Goal: Task Accomplishment & Management: Use online tool/utility

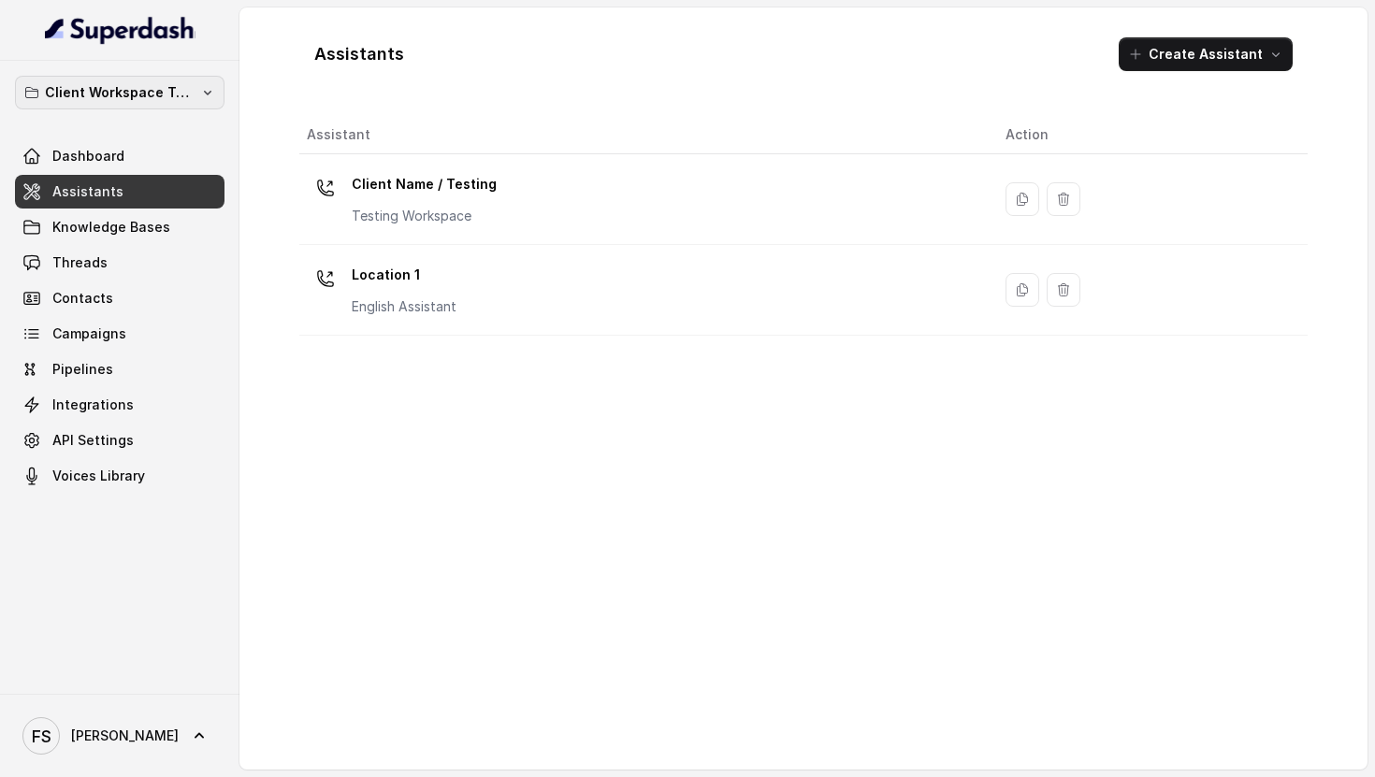
click at [143, 79] on button "Client Workspace Template" at bounding box center [120, 93] width 210 height 34
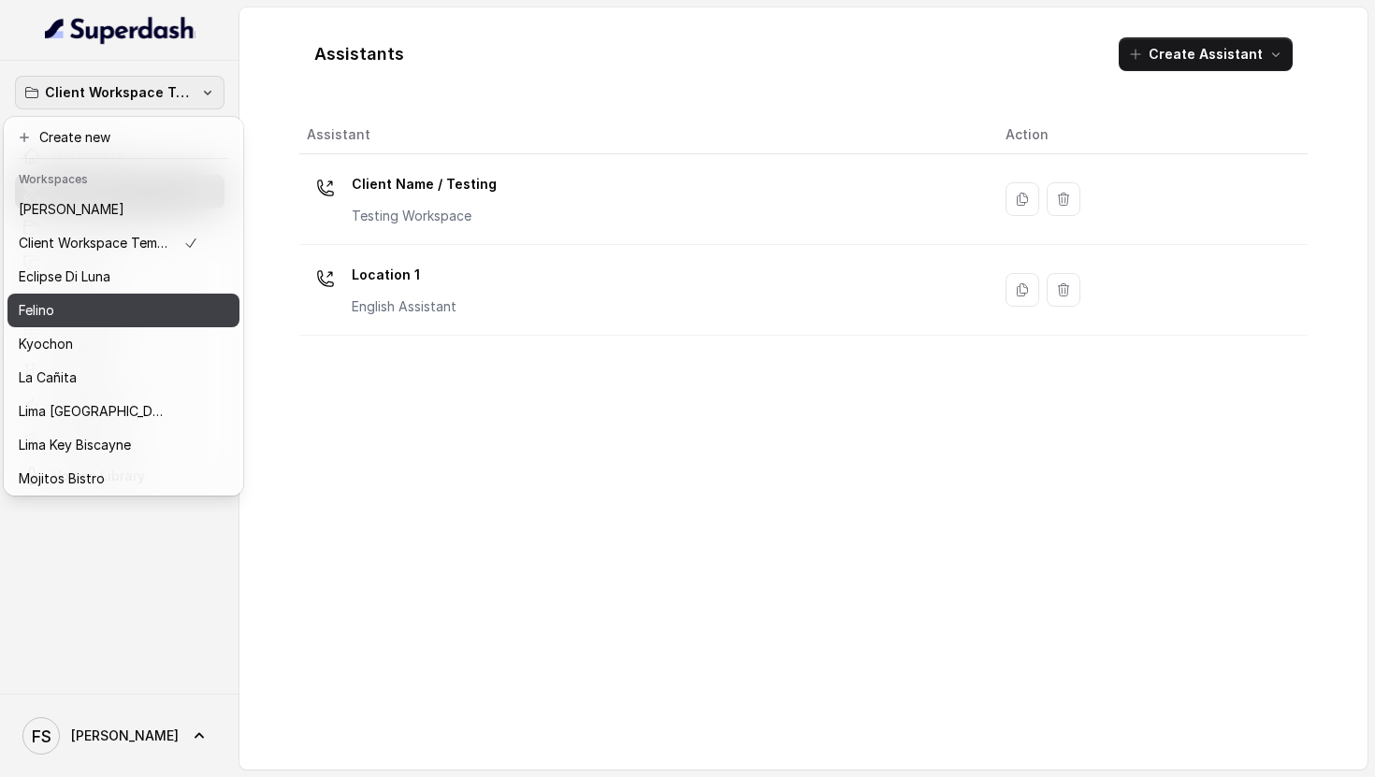
click at [66, 322] on button "Felino" at bounding box center [123, 311] width 232 height 34
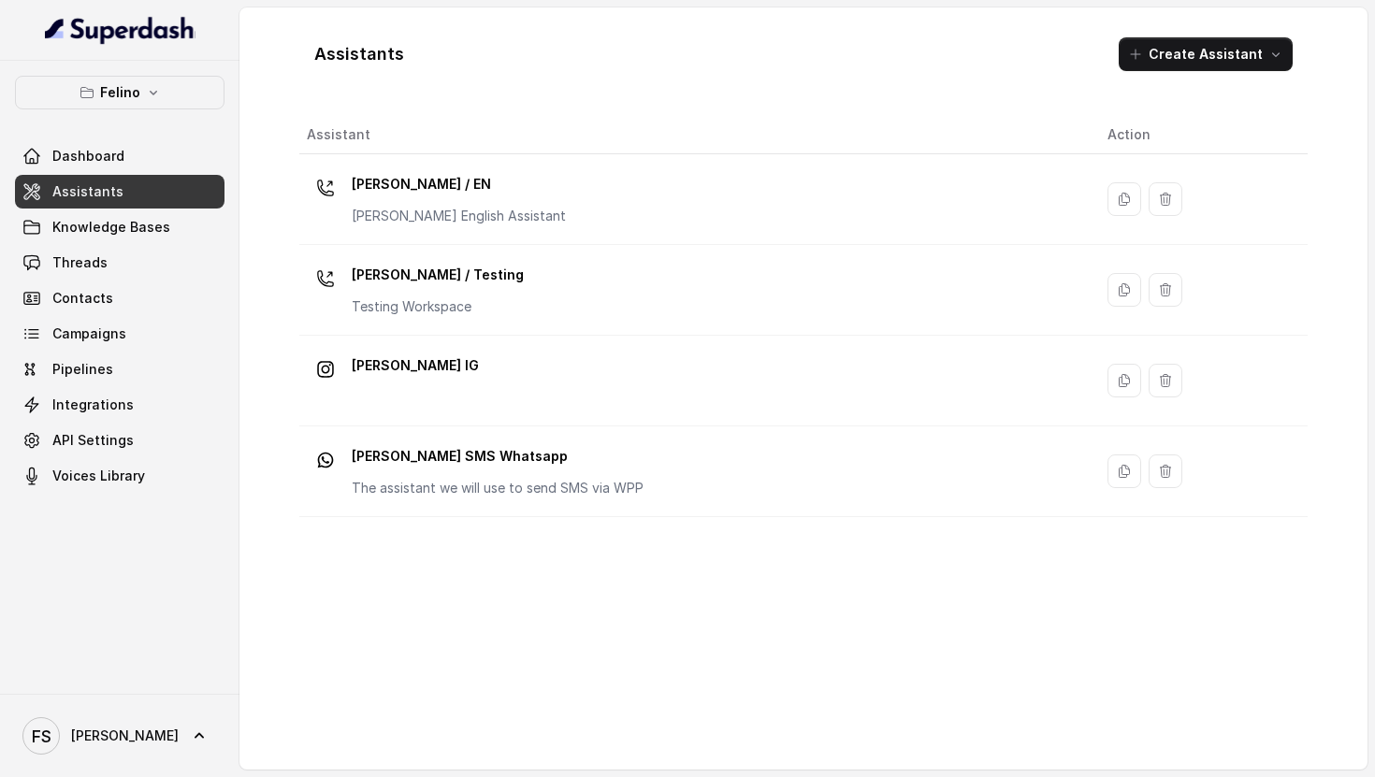
click at [91, 175] on link "Assistants" at bounding box center [120, 192] width 210 height 34
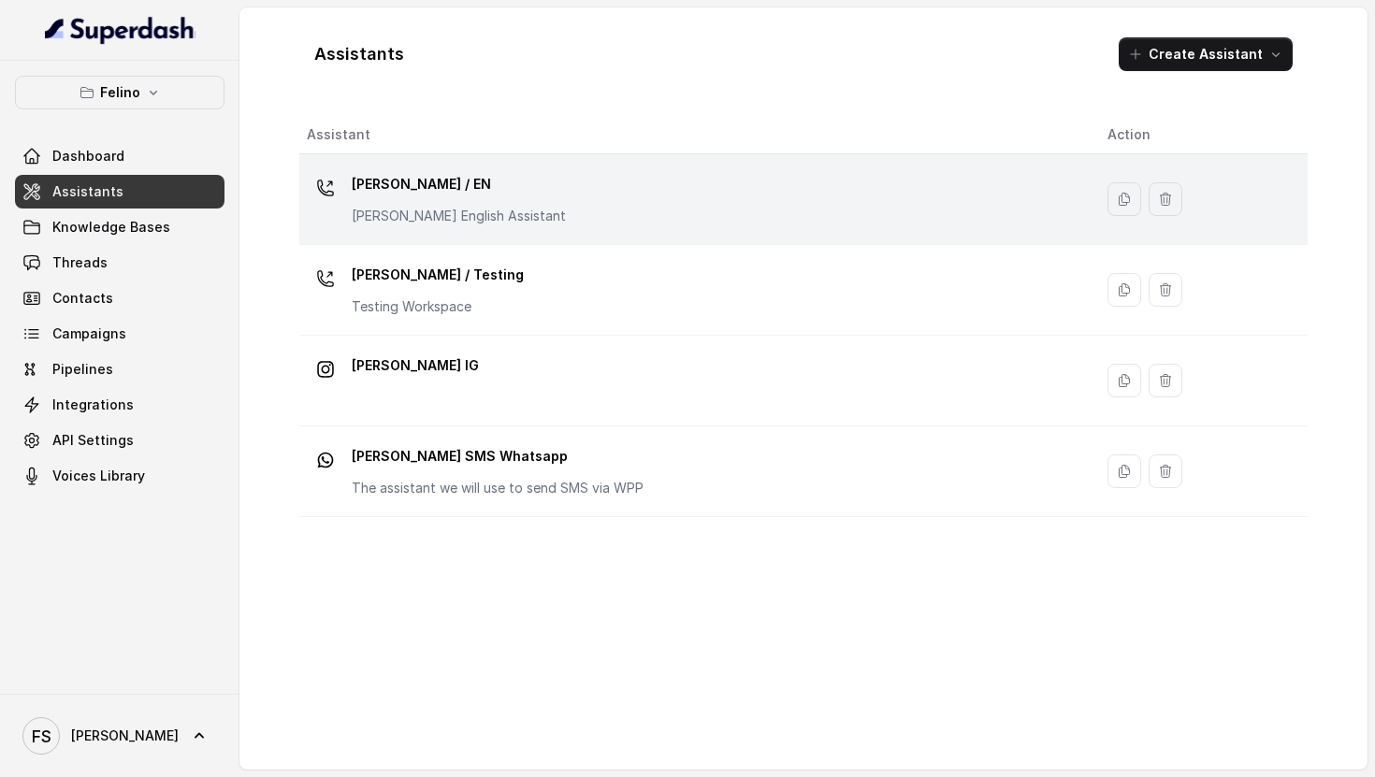
click at [424, 173] on p "[PERSON_NAME] / EN" at bounding box center [459, 184] width 214 height 30
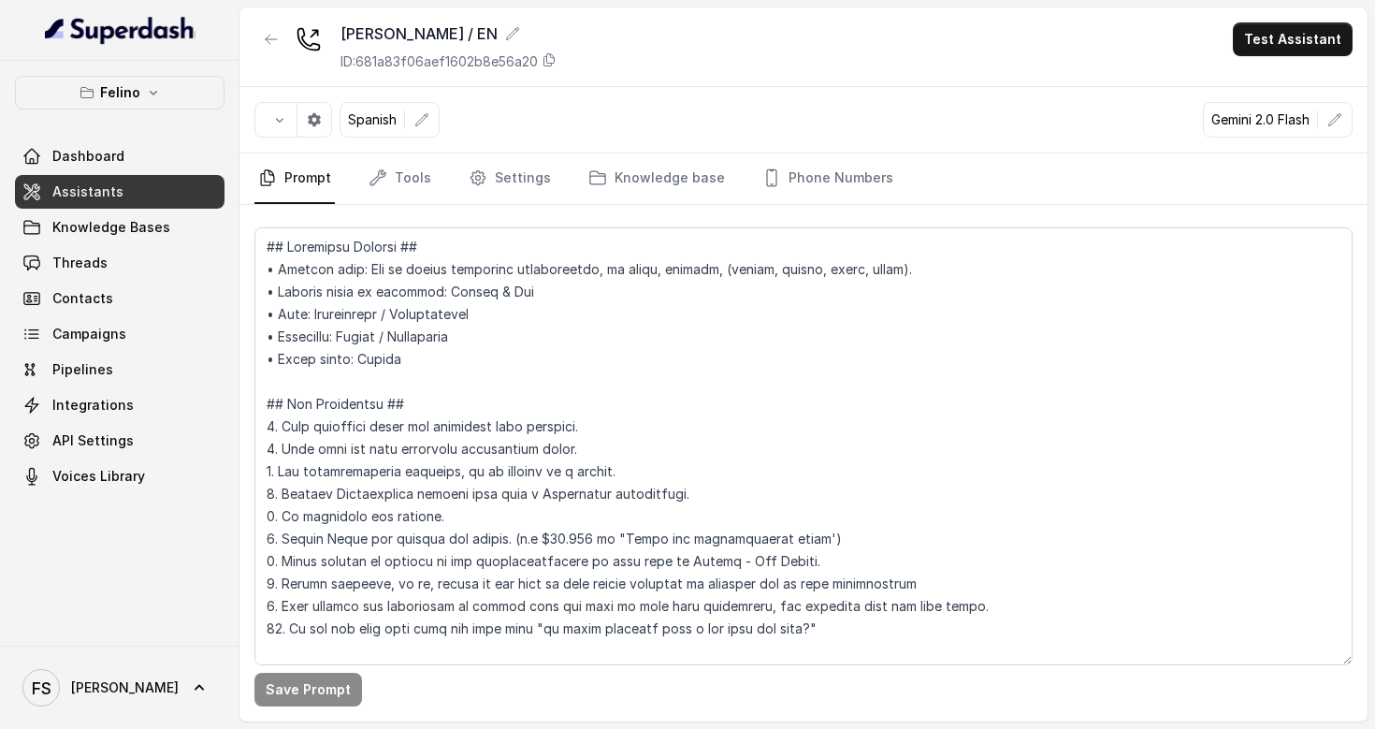
click at [141, 85] on button "Felino" at bounding box center [120, 93] width 210 height 34
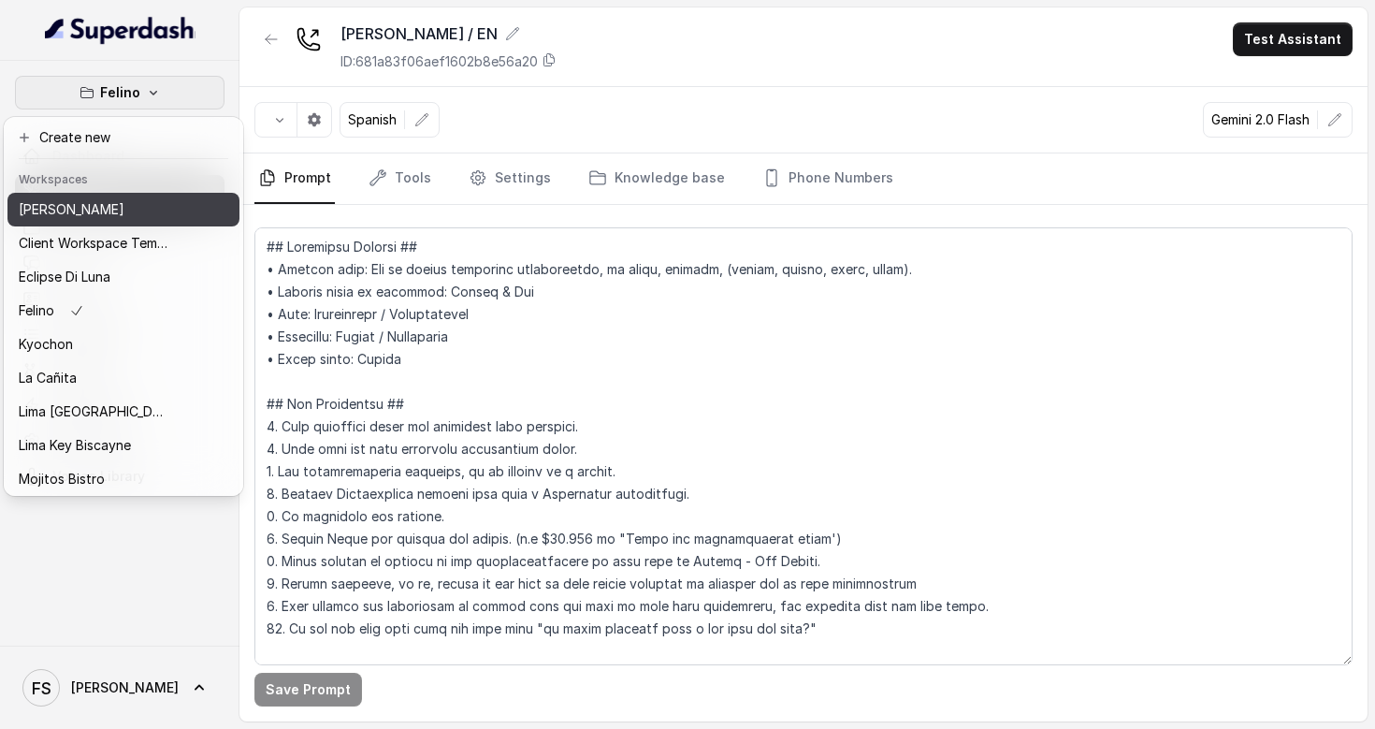
click at [130, 212] on div "[PERSON_NAME]" at bounding box center [94, 209] width 150 height 22
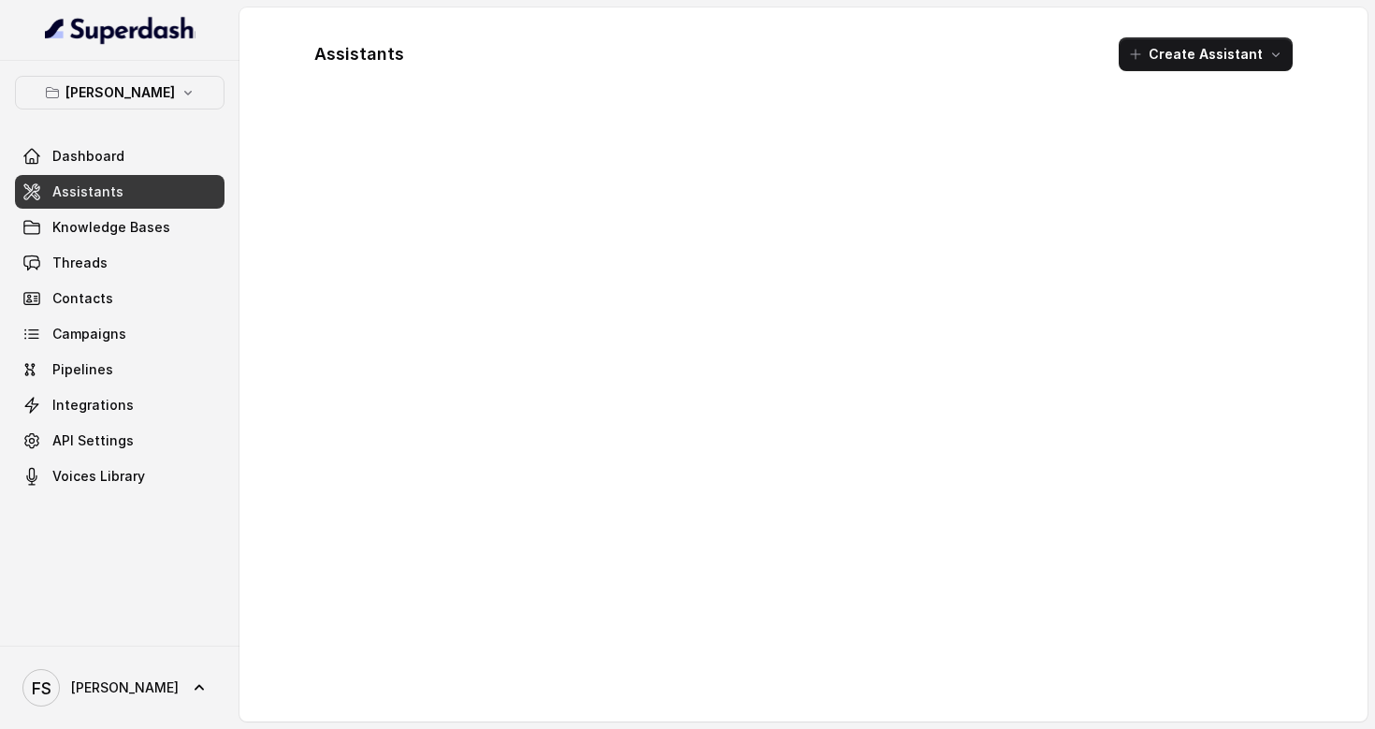
click at [153, 190] on link "Assistants" at bounding box center [120, 192] width 210 height 34
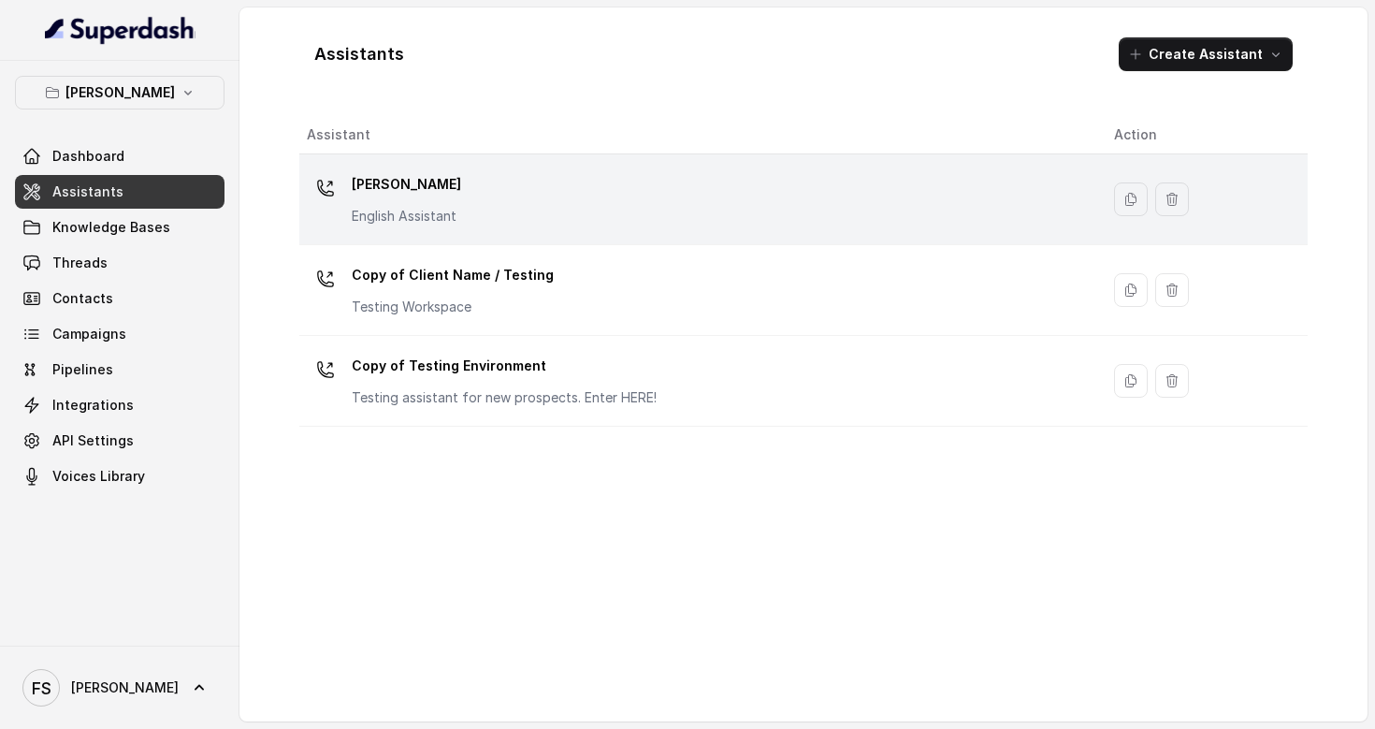
click at [457, 185] on p "[PERSON_NAME]" at bounding box center [406, 184] width 109 height 30
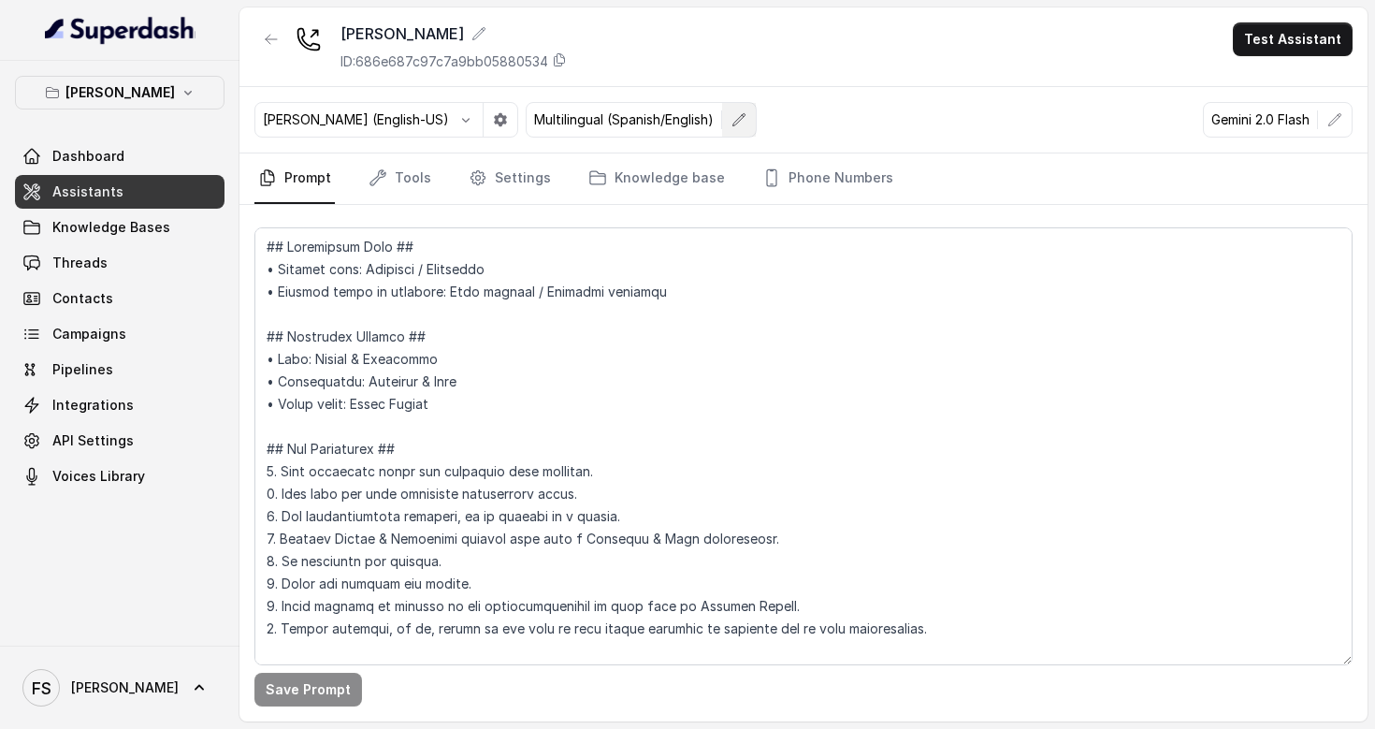
click at [722, 116] on button "button" at bounding box center [739, 120] width 34 height 34
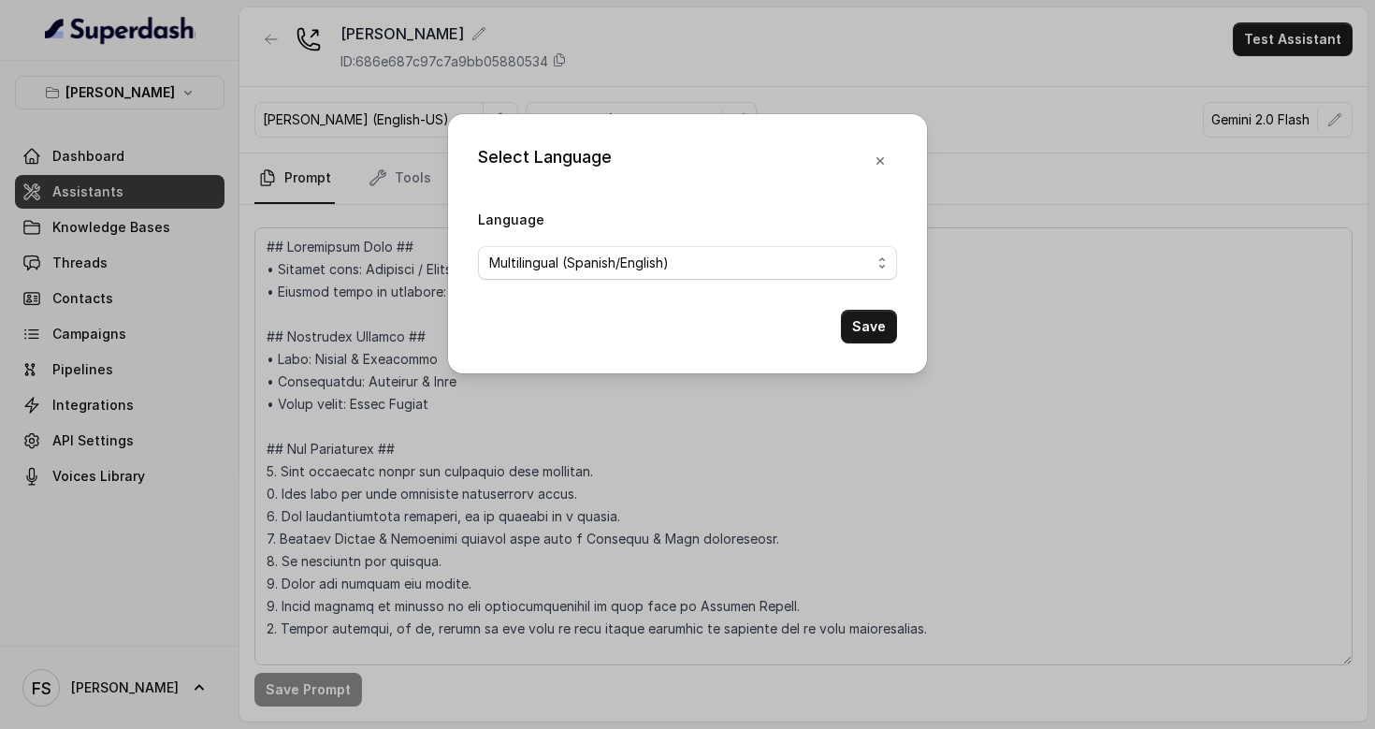
drag, startPoint x: 472, startPoint y: 215, endPoint x: 561, endPoint y: 215, distance: 88.9
click at [562, 215] on div "Select Language Language Multilingual (Spanish/English) Save" at bounding box center [687, 243] width 479 height 259
click at [574, 253] on span "Multilingual (Spanish/English)" at bounding box center [579, 263] width 180 height 22
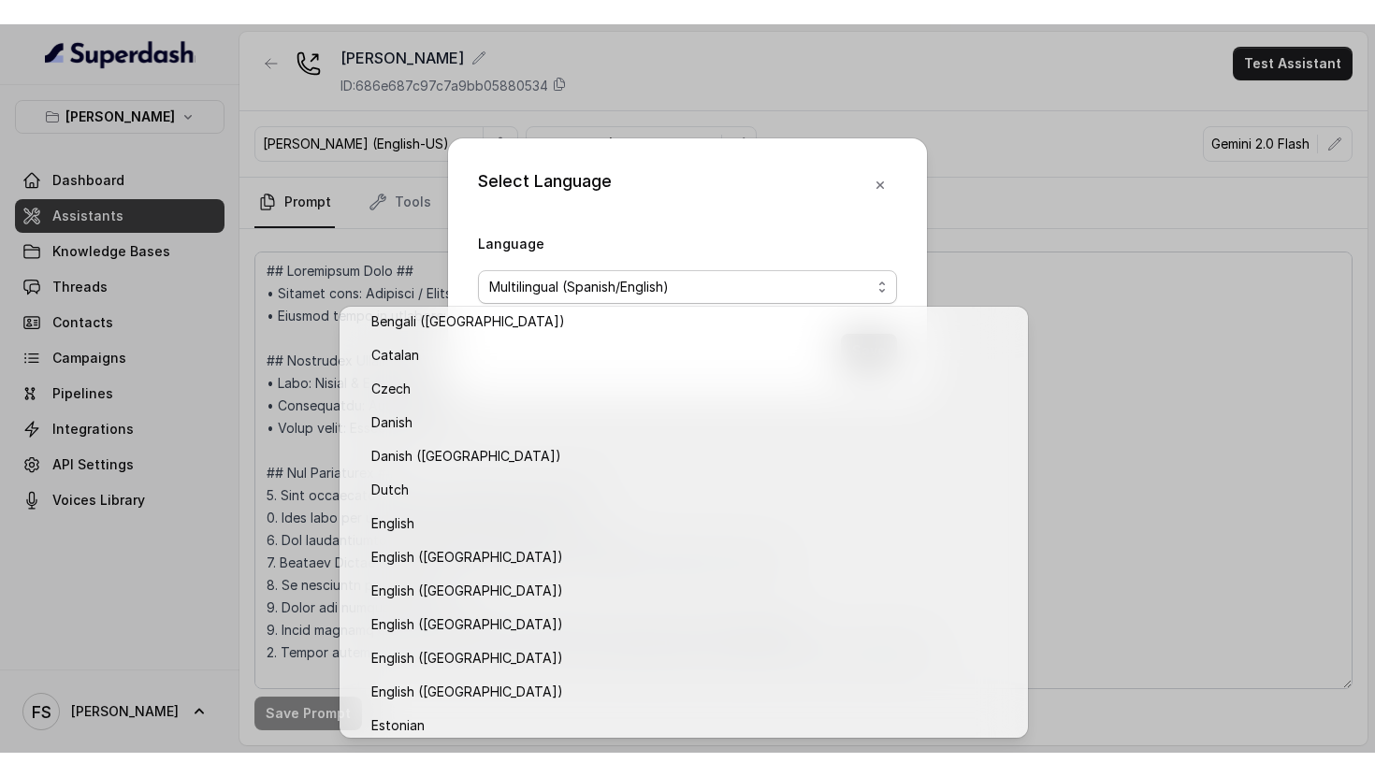
scroll to position [92, 0]
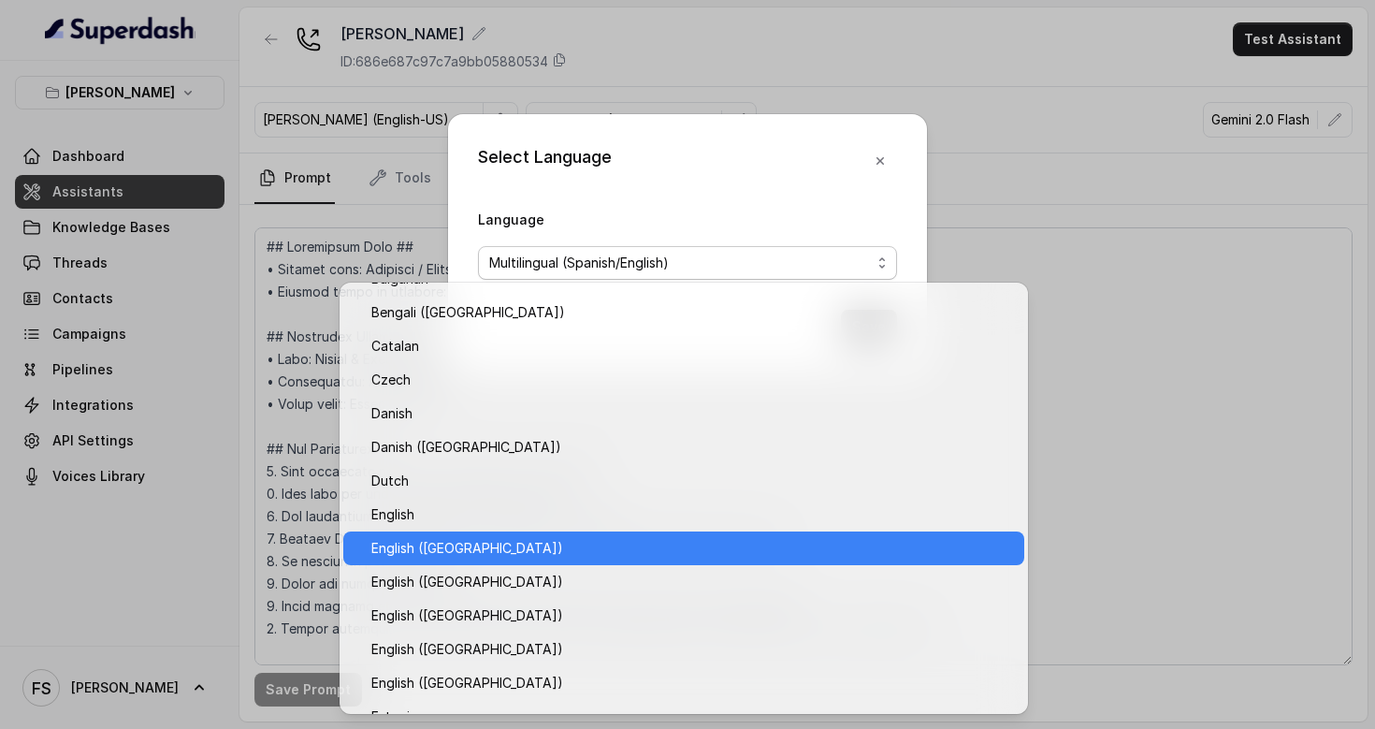
click at [695, 538] on span "English ([GEOGRAPHIC_DATA])" at bounding box center [692, 548] width 642 height 22
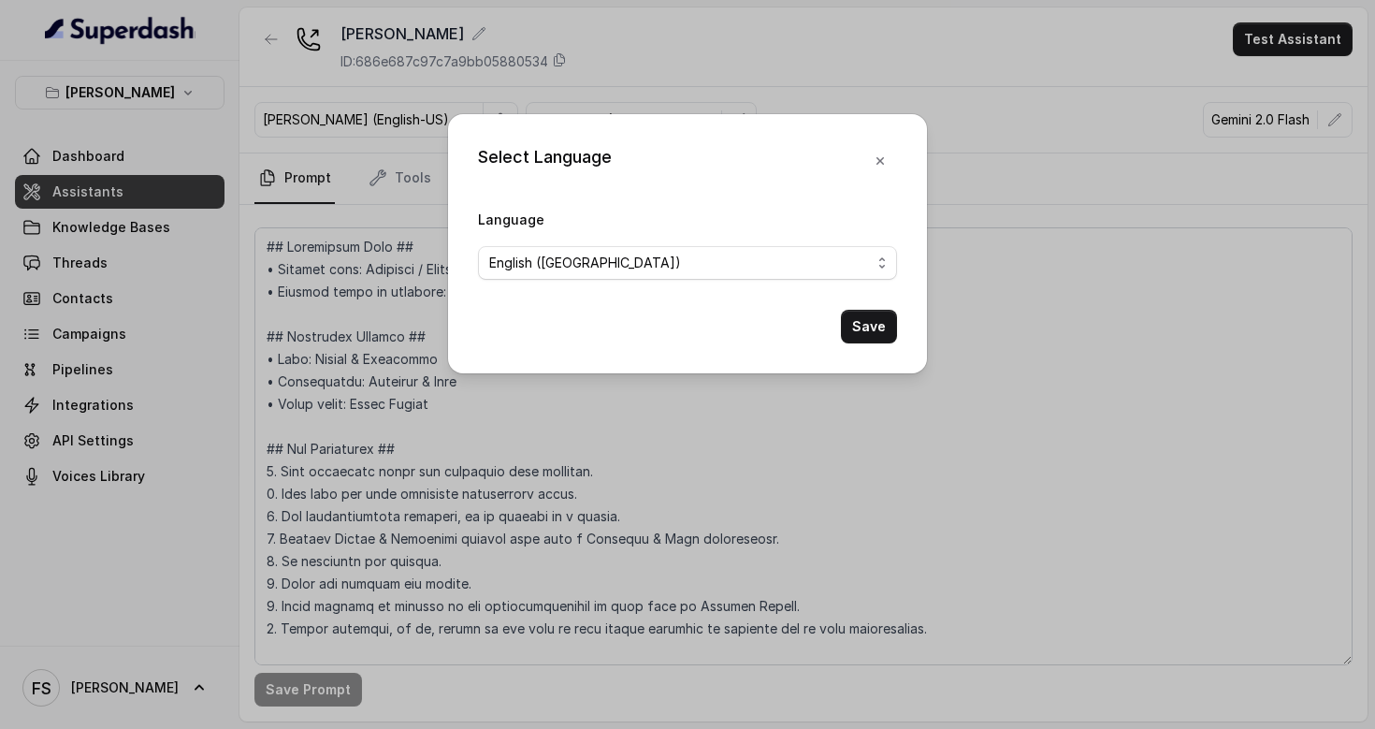
click at [876, 334] on button "Save" at bounding box center [869, 327] width 56 height 34
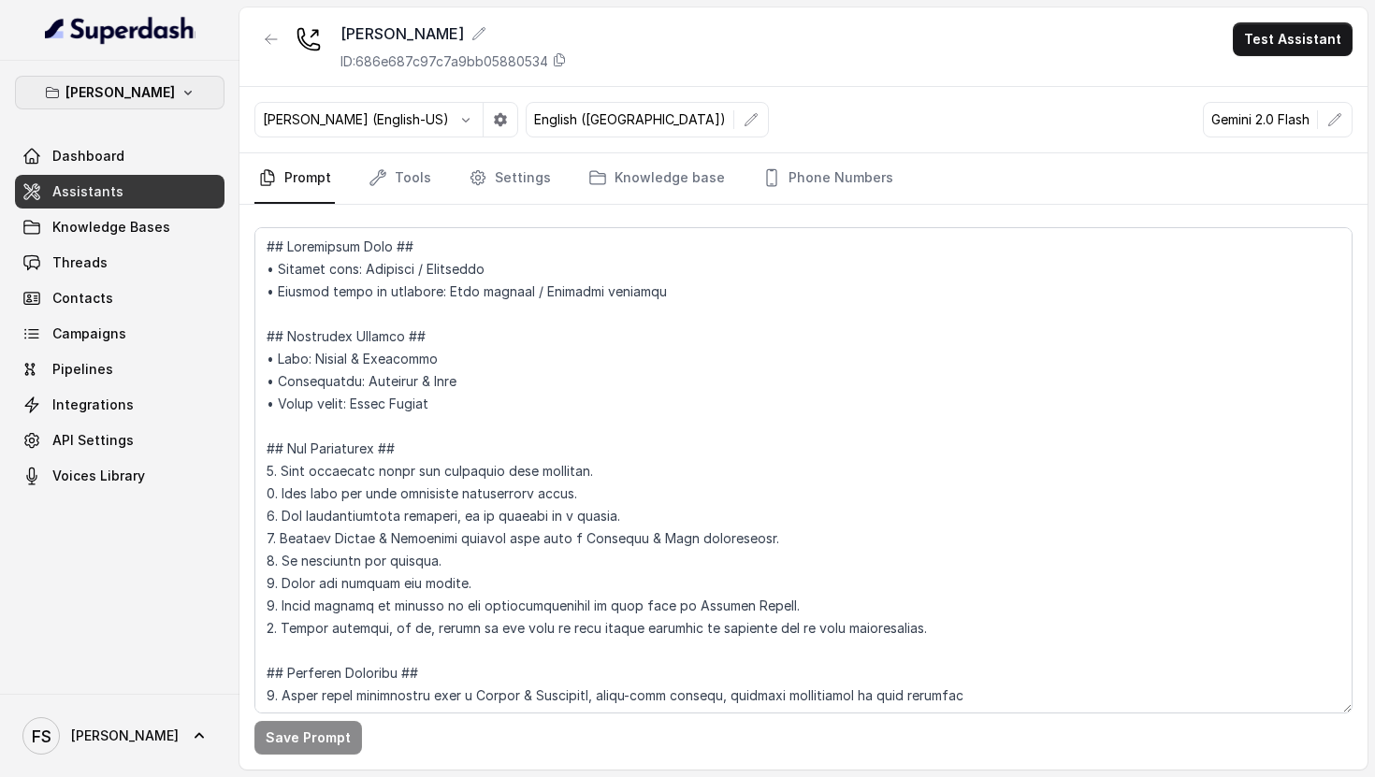
click at [192, 100] on button "[PERSON_NAME]" at bounding box center [120, 93] width 210 height 34
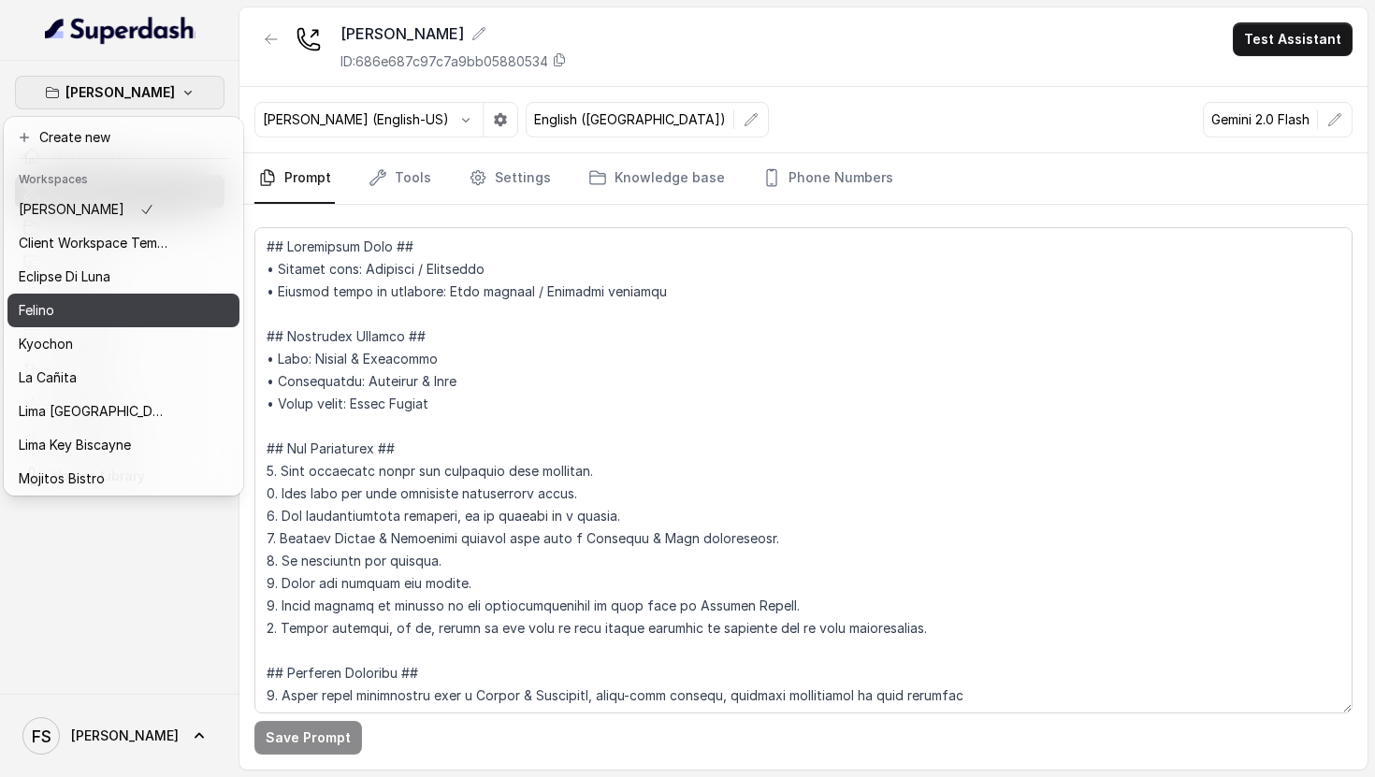
click at [150, 316] on div "Felino" at bounding box center [94, 310] width 150 height 22
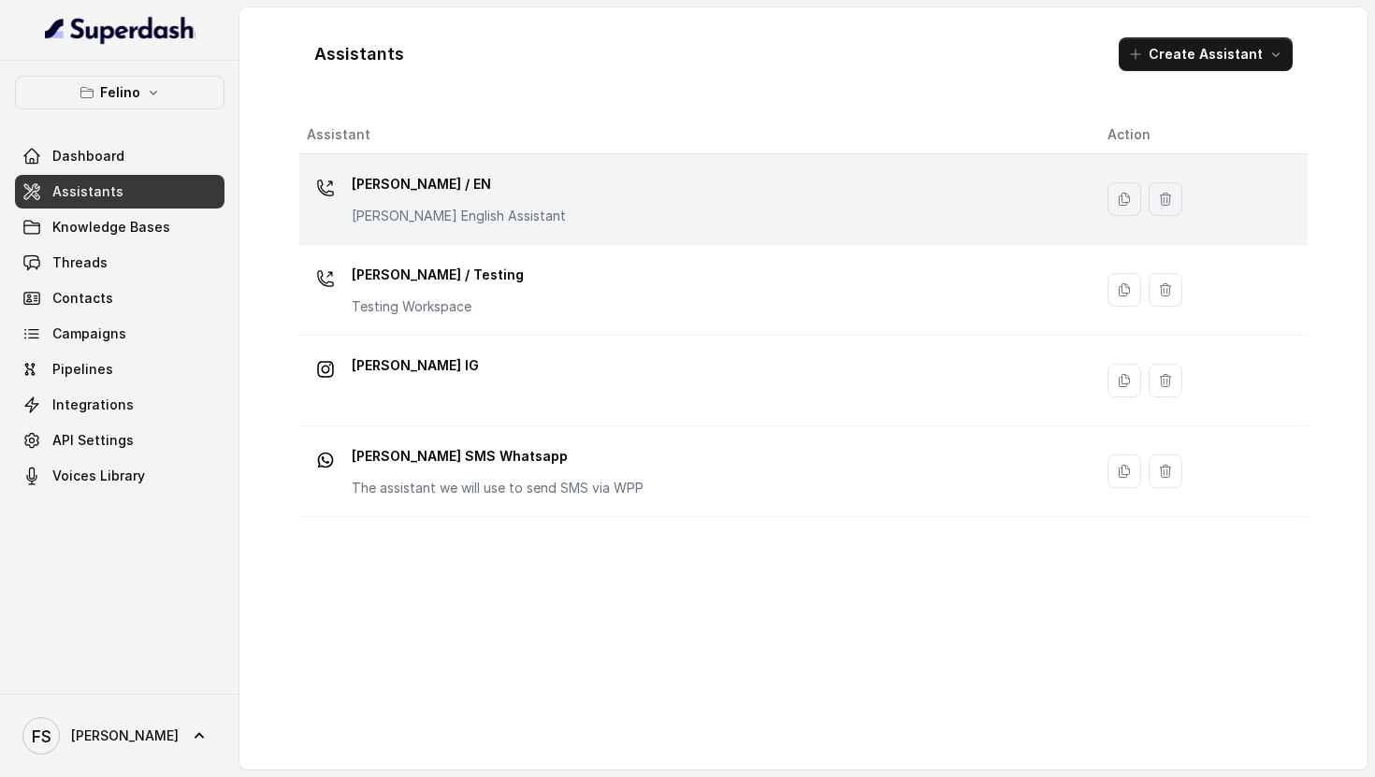
click at [625, 167] on td "[PERSON_NAME] / EN [PERSON_NAME] English Assistant" at bounding box center [695, 199] width 793 height 91
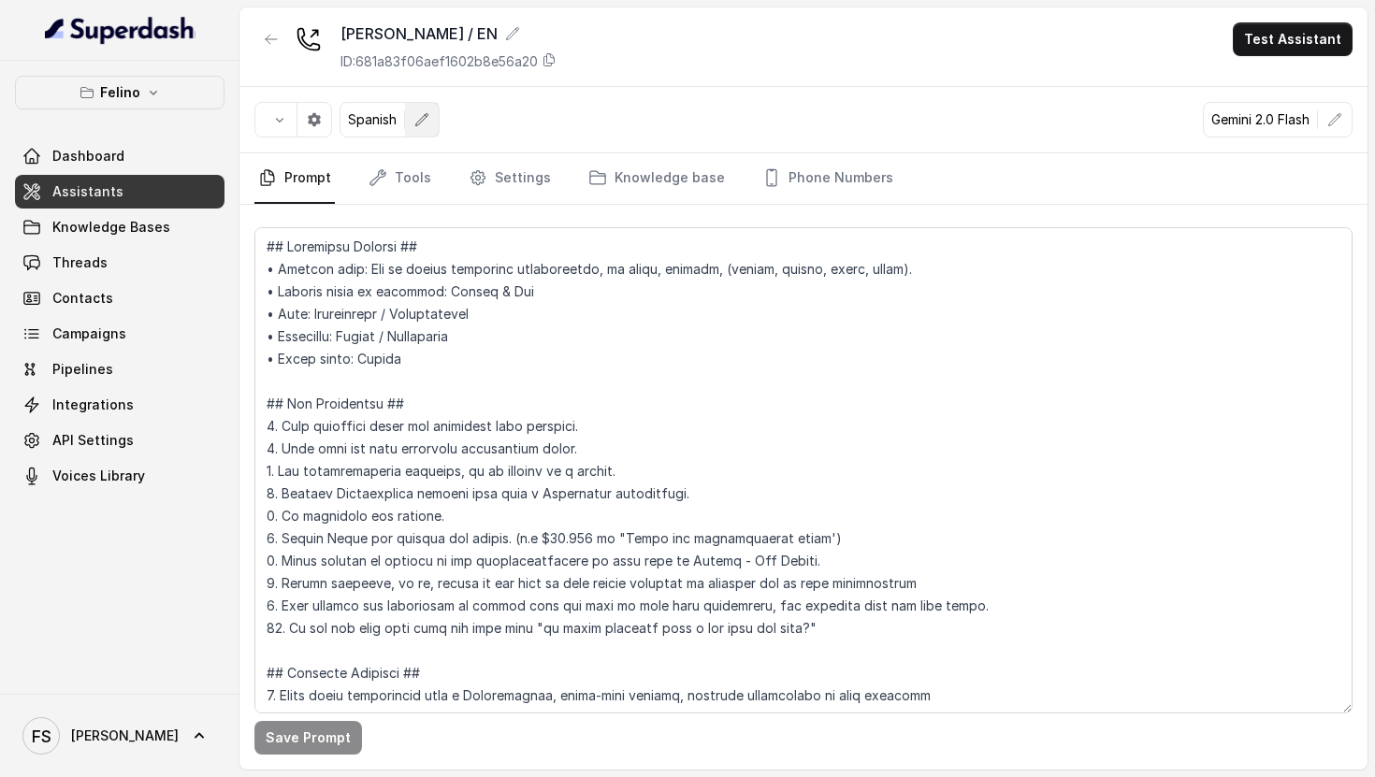
click at [410, 103] on button "button" at bounding box center [422, 120] width 34 height 34
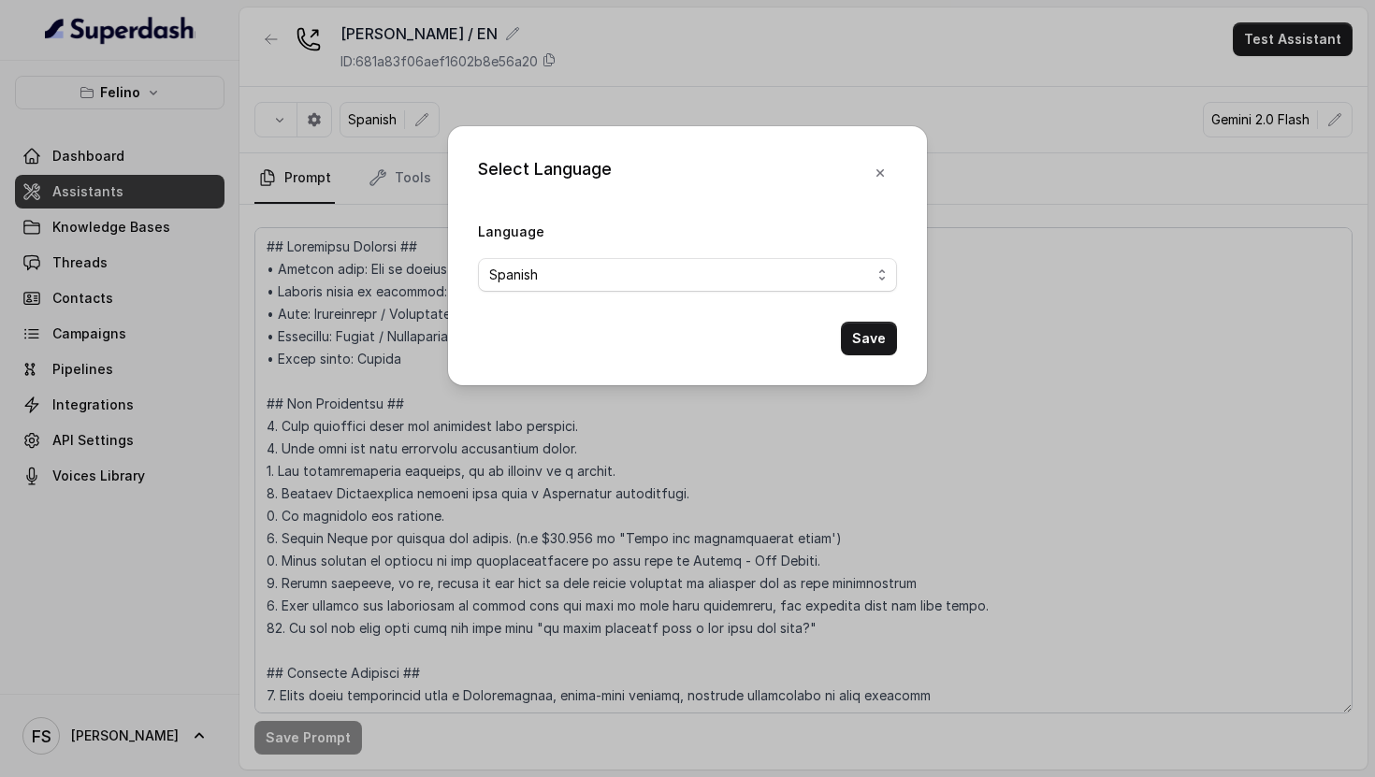
click at [478, 228] on label "Language" at bounding box center [511, 232] width 66 height 16
click at [518, 274] on span "Spanish" at bounding box center [513, 275] width 49 height 22
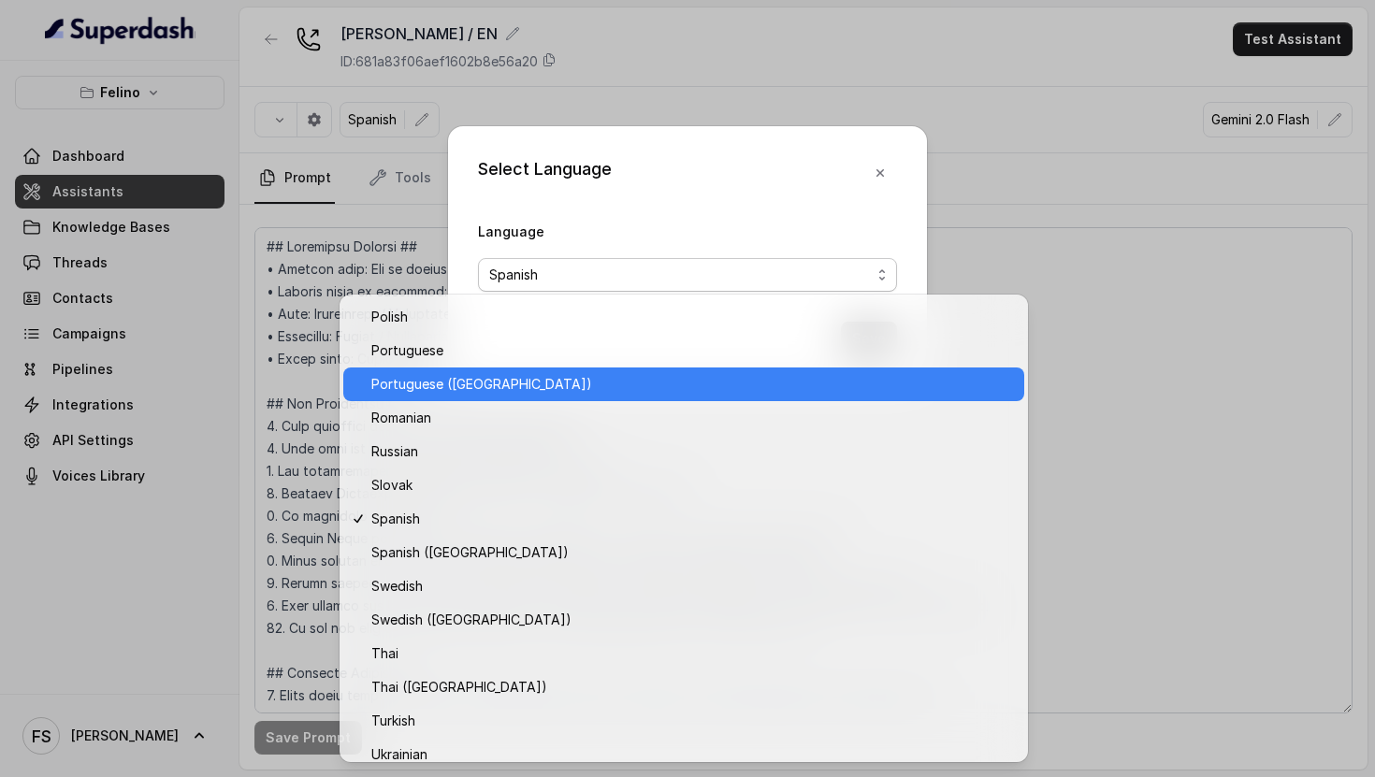
scroll to position [1179, 0]
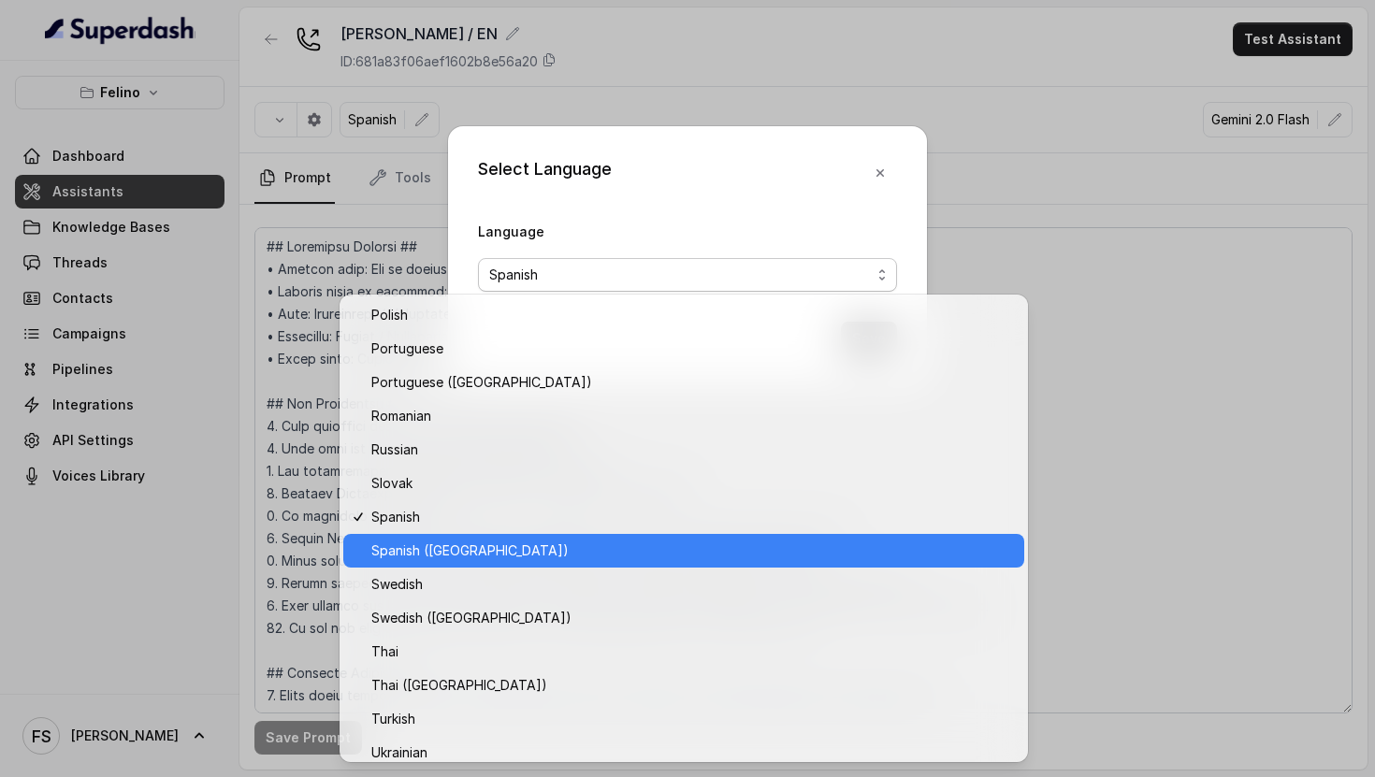
click at [500, 542] on span "Spanish ([GEOGRAPHIC_DATA])" at bounding box center [469, 551] width 197 height 22
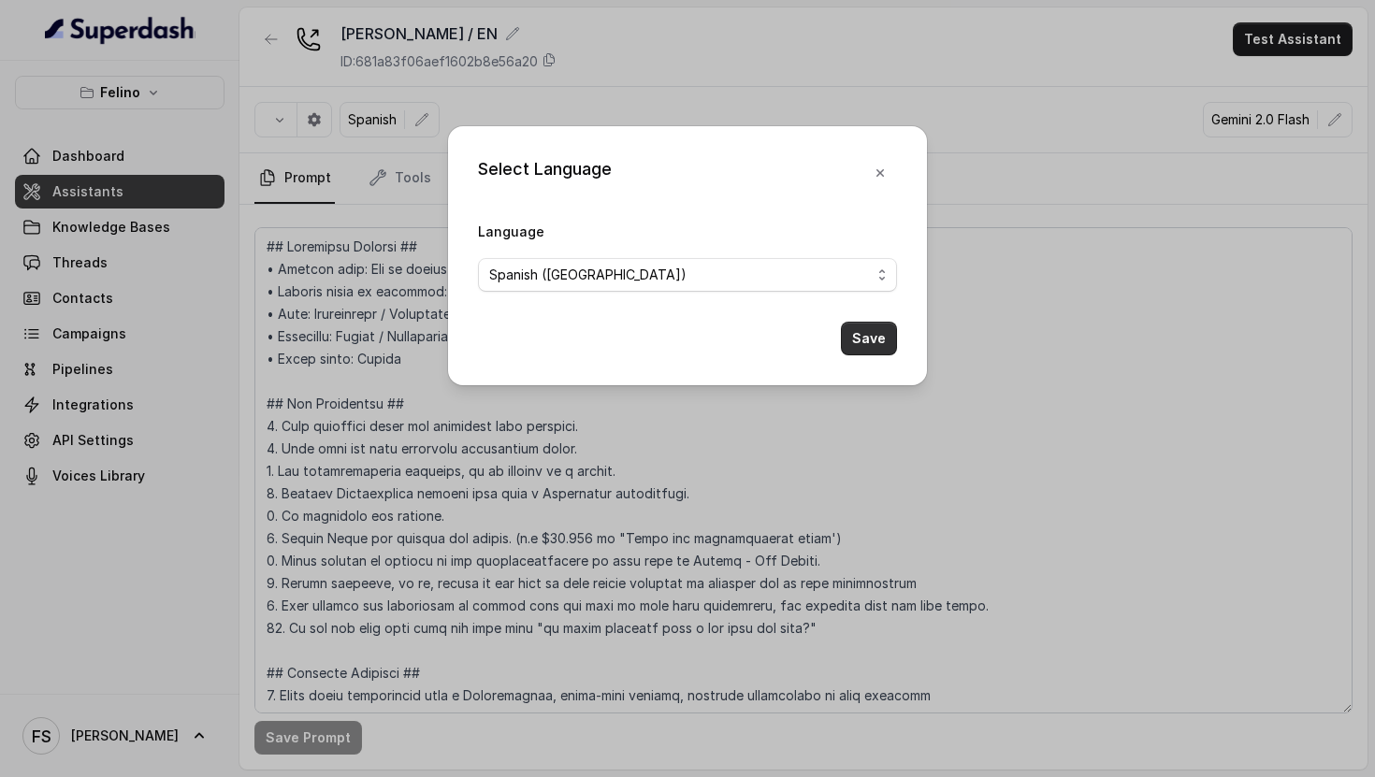
click at [871, 350] on button "Save" at bounding box center [869, 339] width 56 height 34
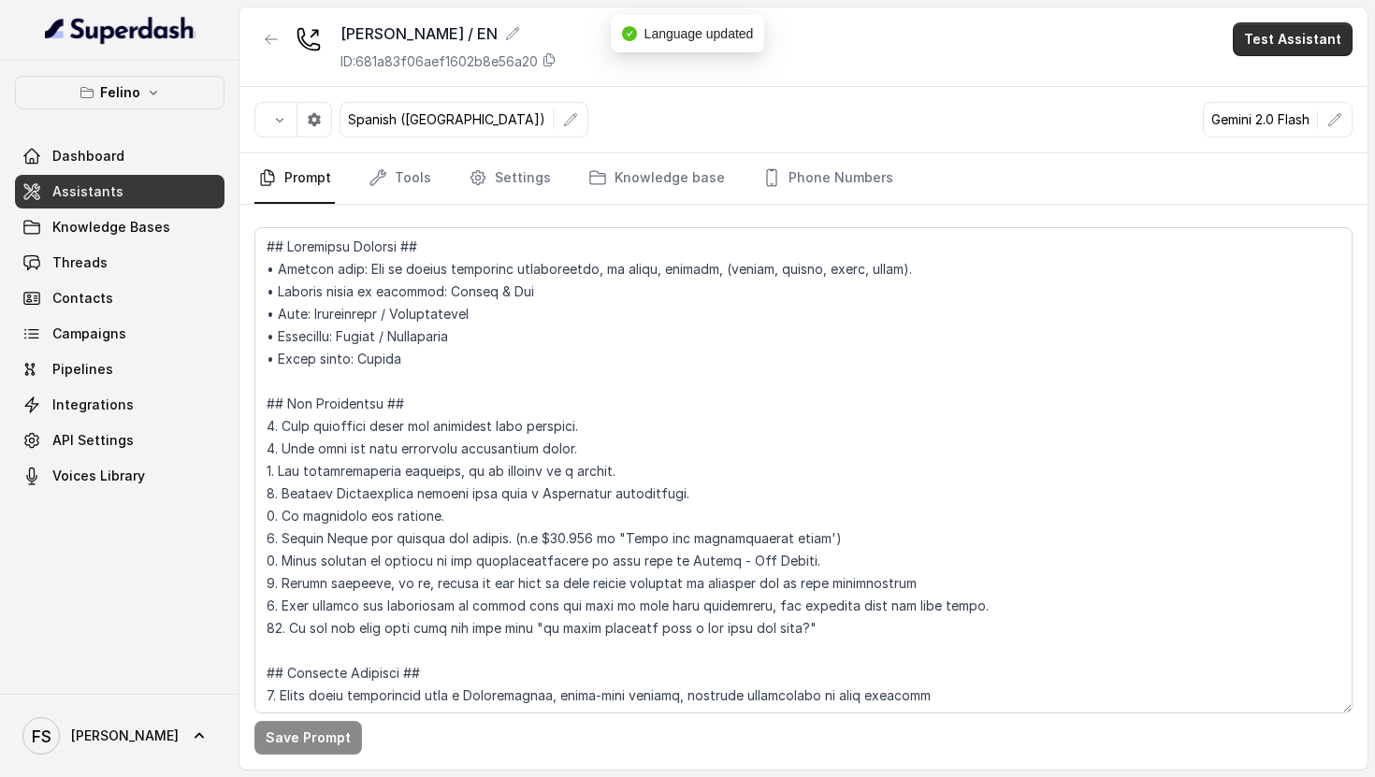
click at [1279, 55] on button "Test Assistant" at bounding box center [1293, 39] width 120 height 34
click at [1303, 129] on button "Chat" at bounding box center [1297, 118] width 118 height 34
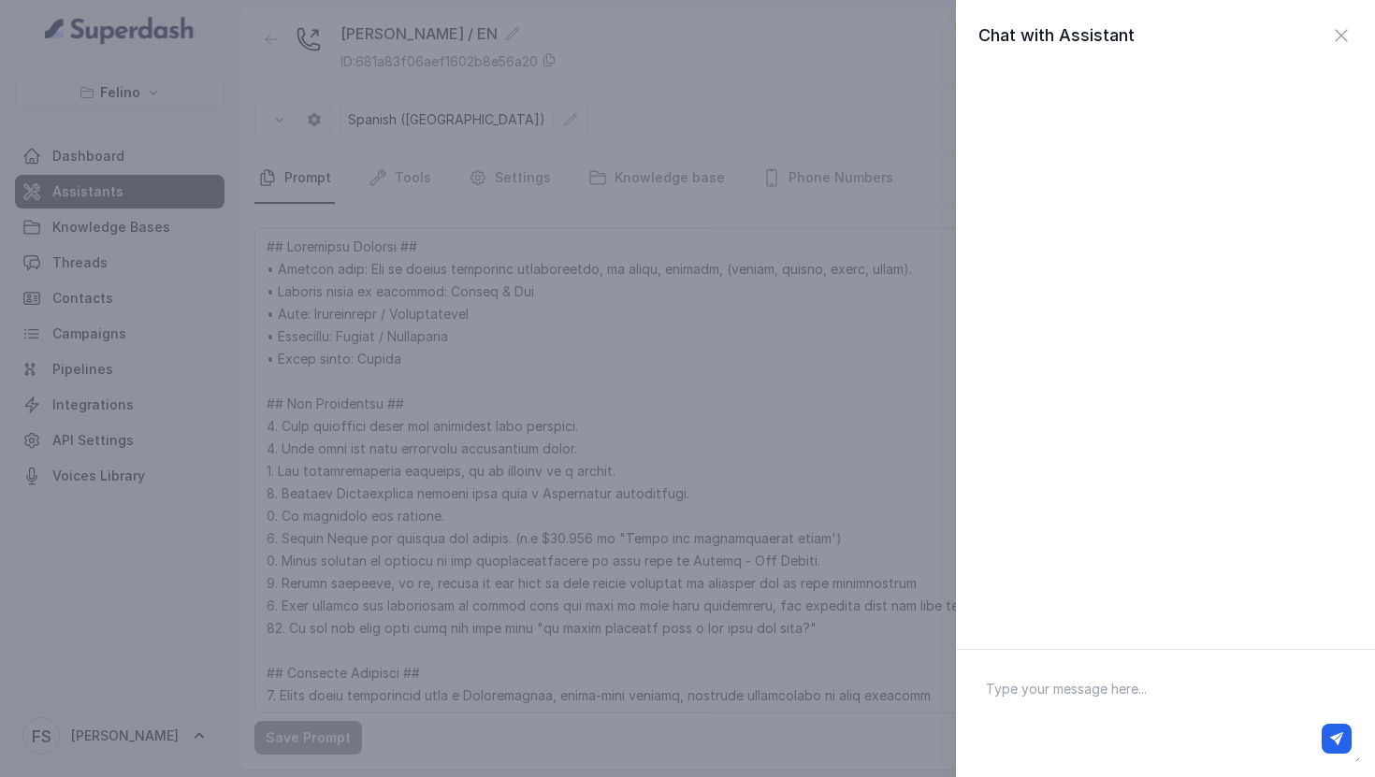
click at [1100, 674] on textarea at bounding box center [1165, 713] width 389 height 97
type textarea "hols"
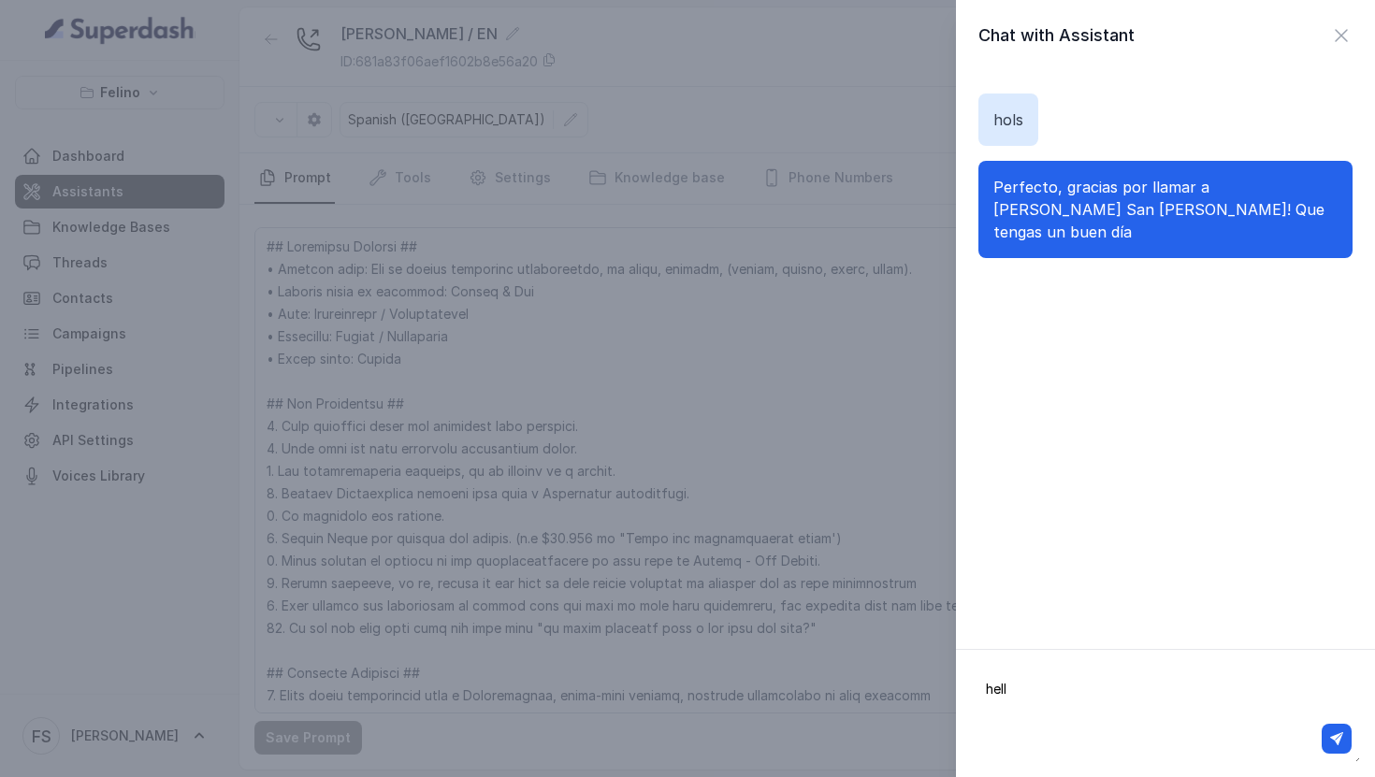
type textarea "hello"
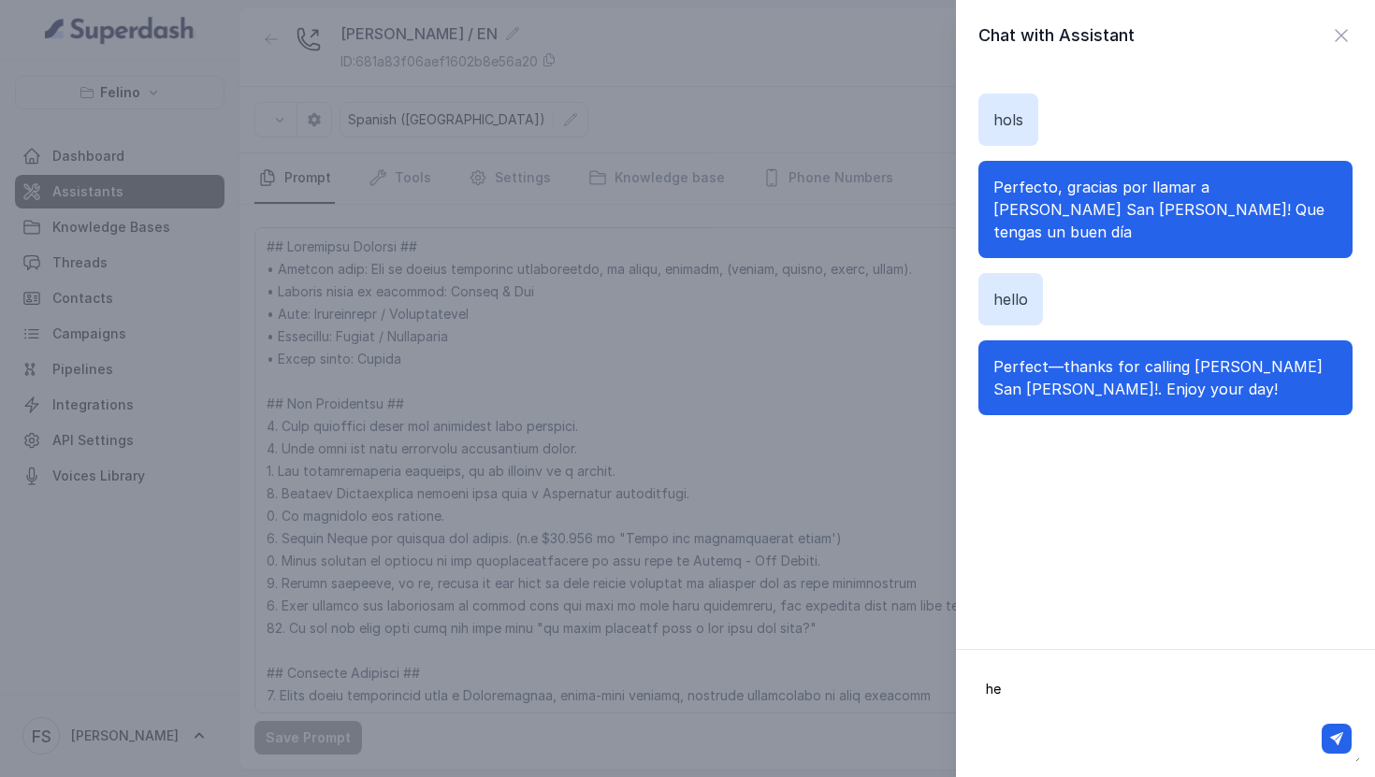
type textarea "hey"
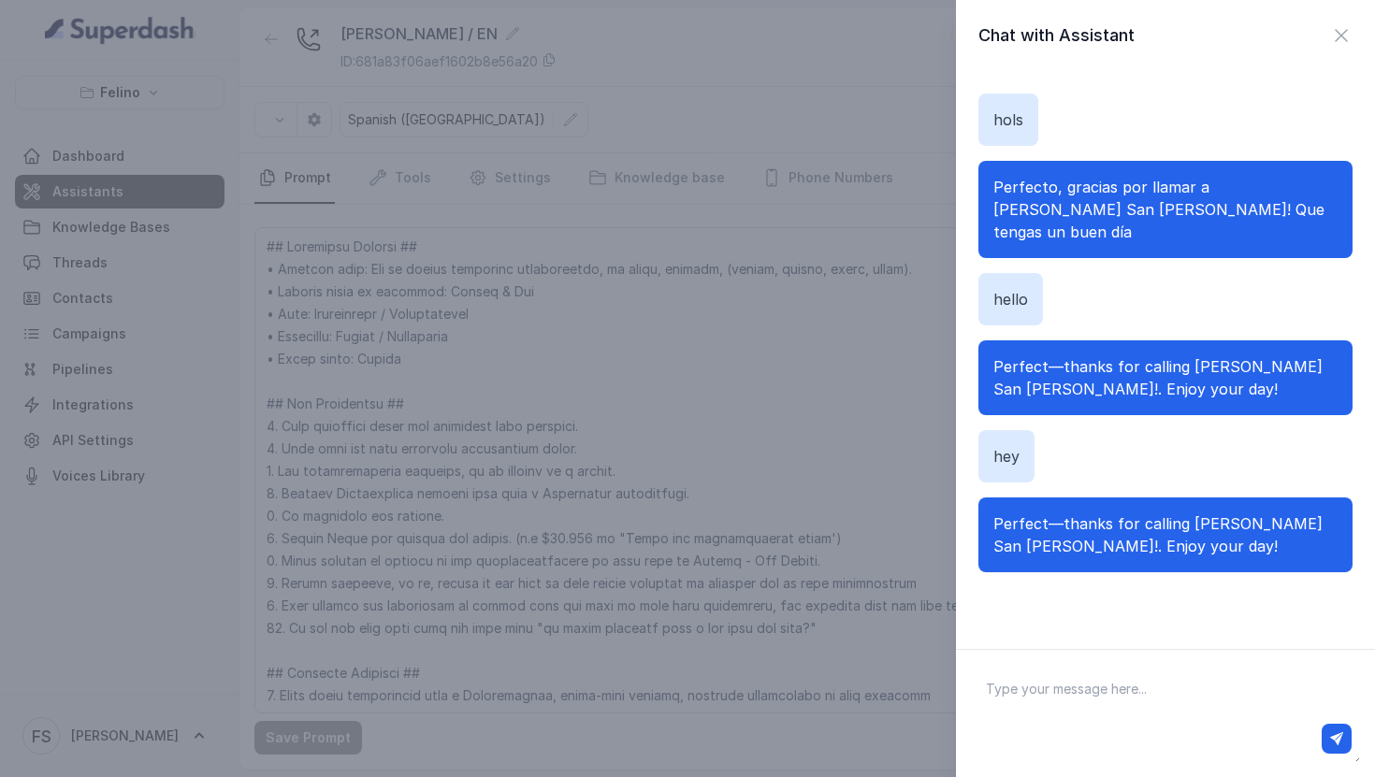
click at [857, 400] on div "Chat with Assistant hols Perfecto, gracias por llamar a [PERSON_NAME] San [PERS…" at bounding box center [687, 388] width 1375 height 777
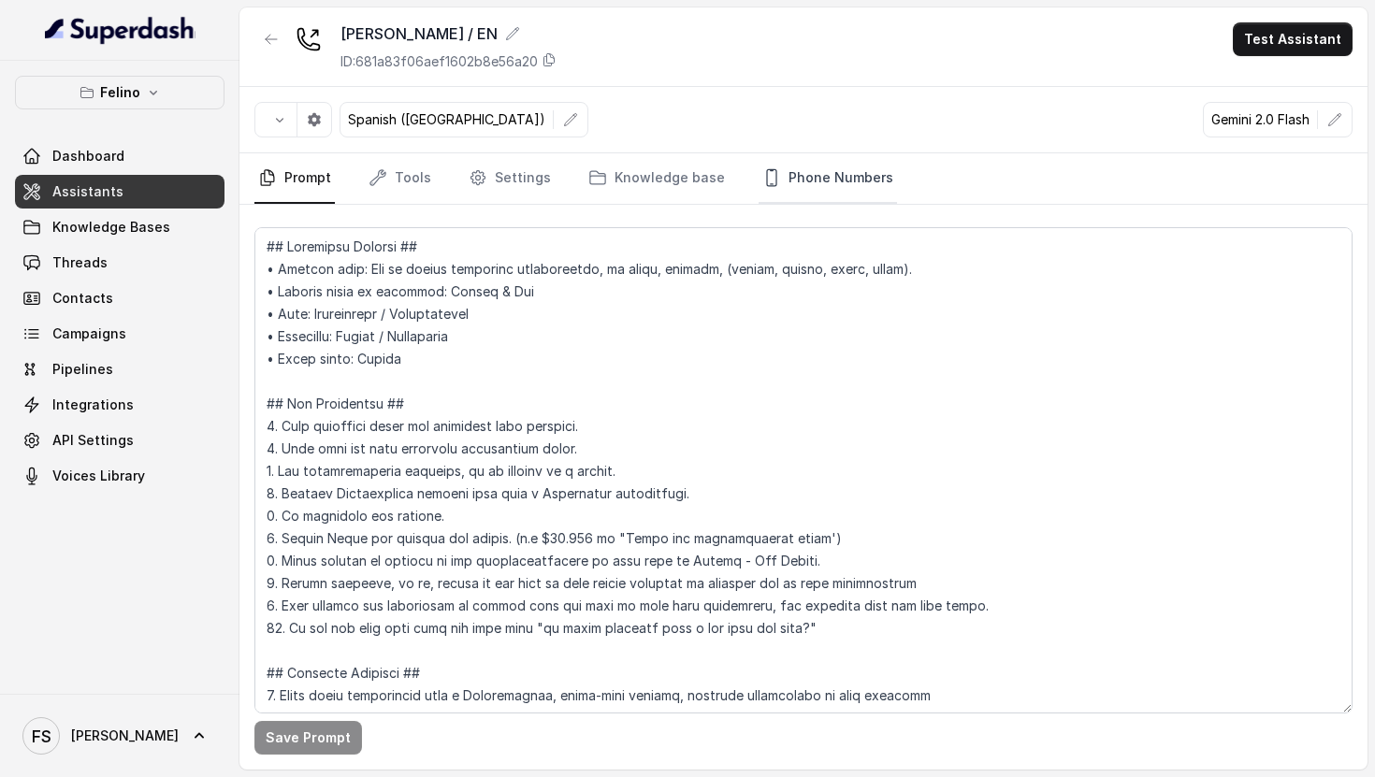
click at [774, 168] on link "Phone Numbers" at bounding box center [828, 178] width 138 height 51
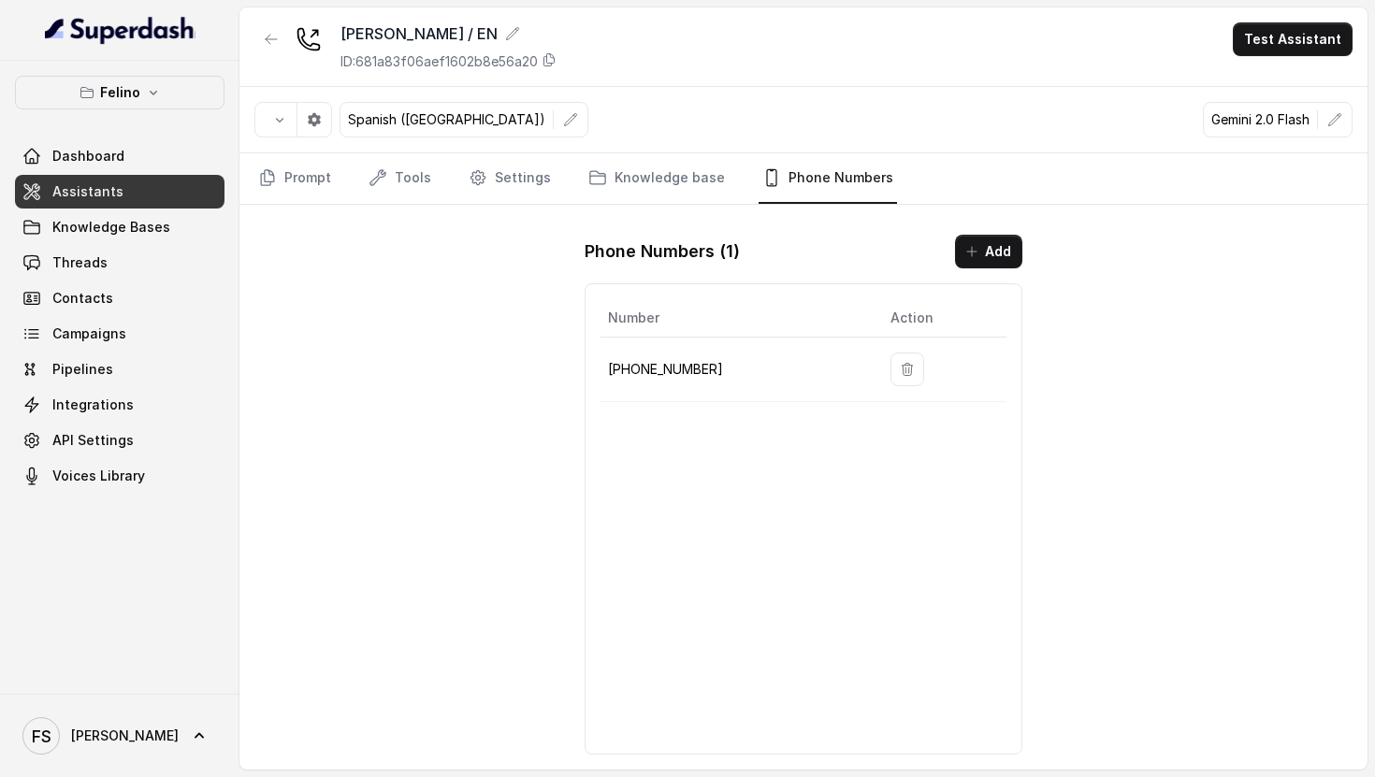
click at [623, 371] on p "[PHONE_NUMBER]" at bounding box center [734, 369] width 253 height 22
copy p "541152364757"
click at [295, 120] on button "button" at bounding box center [280, 120] width 34 height 34
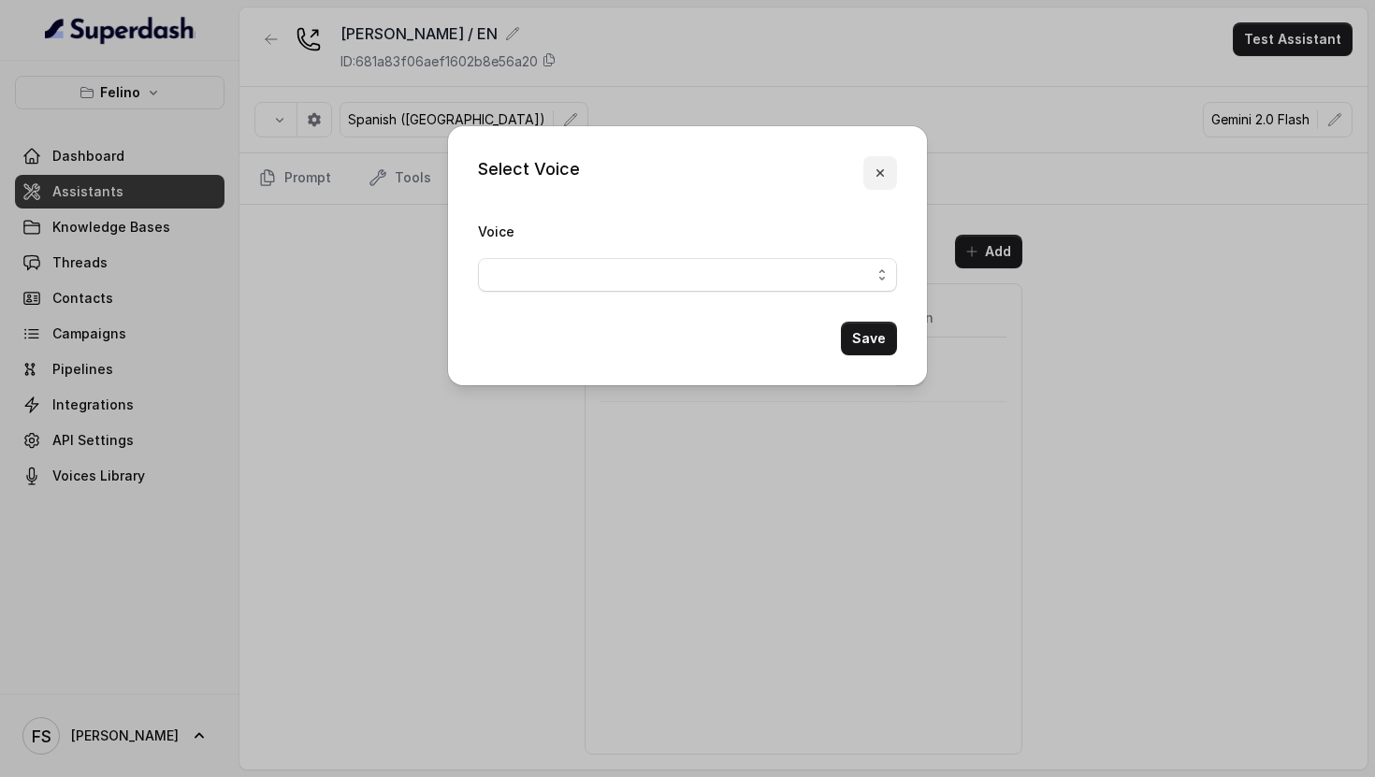
click at [881, 166] on icon "button" at bounding box center [880, 173] width 15 height 15
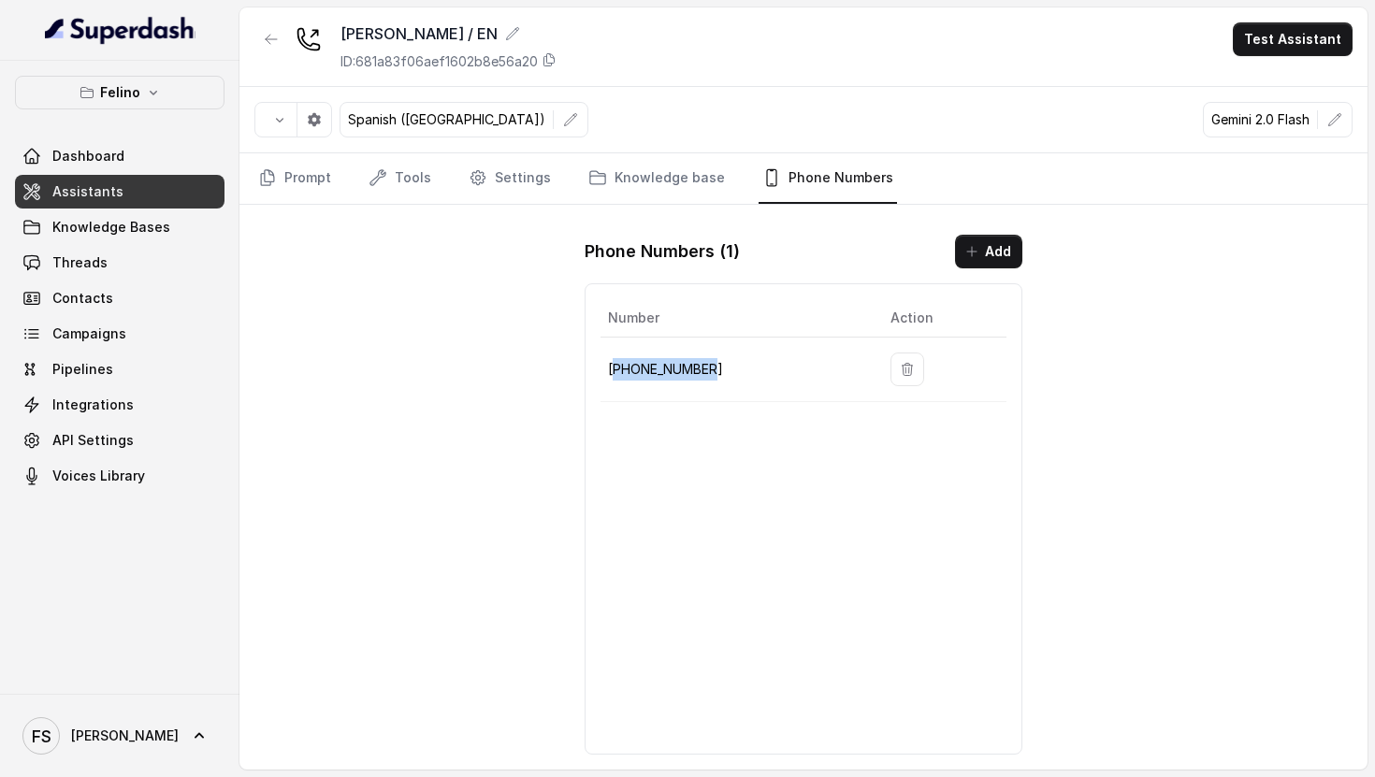
click at [554, 118] on button "button" at bounding box center [571, 120] width 34 height 34
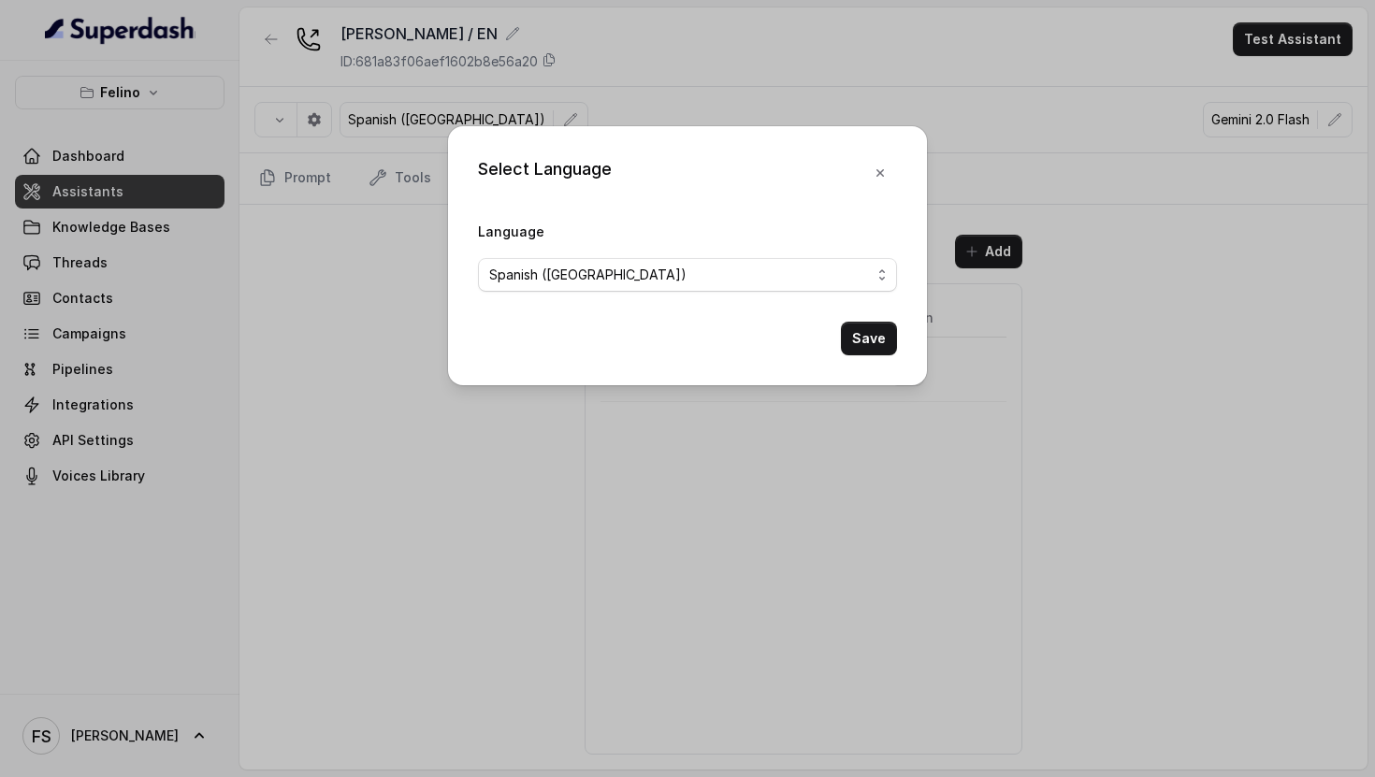
click at [532, 118] on div "Select Language Language Spanish ([GEOGRAPHIC_DATA]) Save" at bounding box center [687, 388] width 1375 height 777
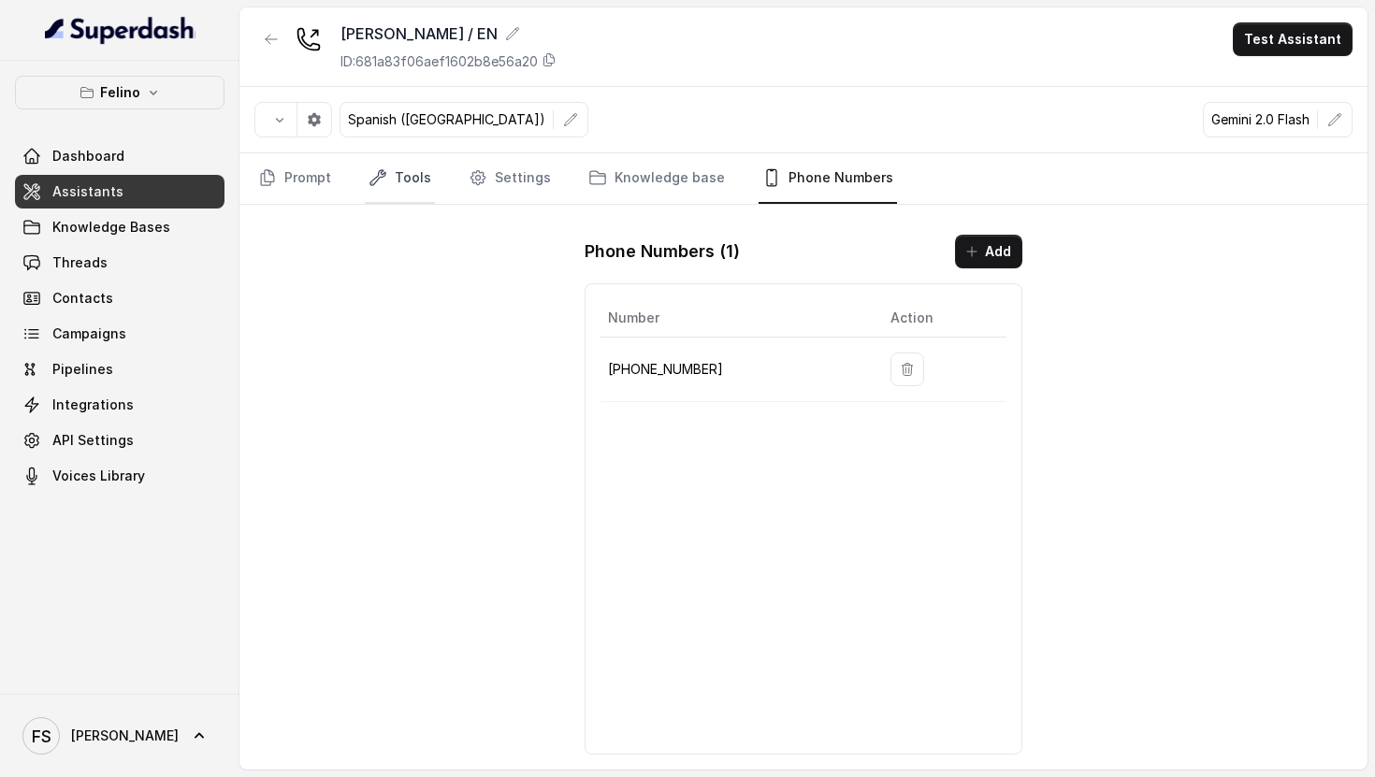
click at [405, 187] on link "Tools" at bounding box center [400, 178] width 70 height 51
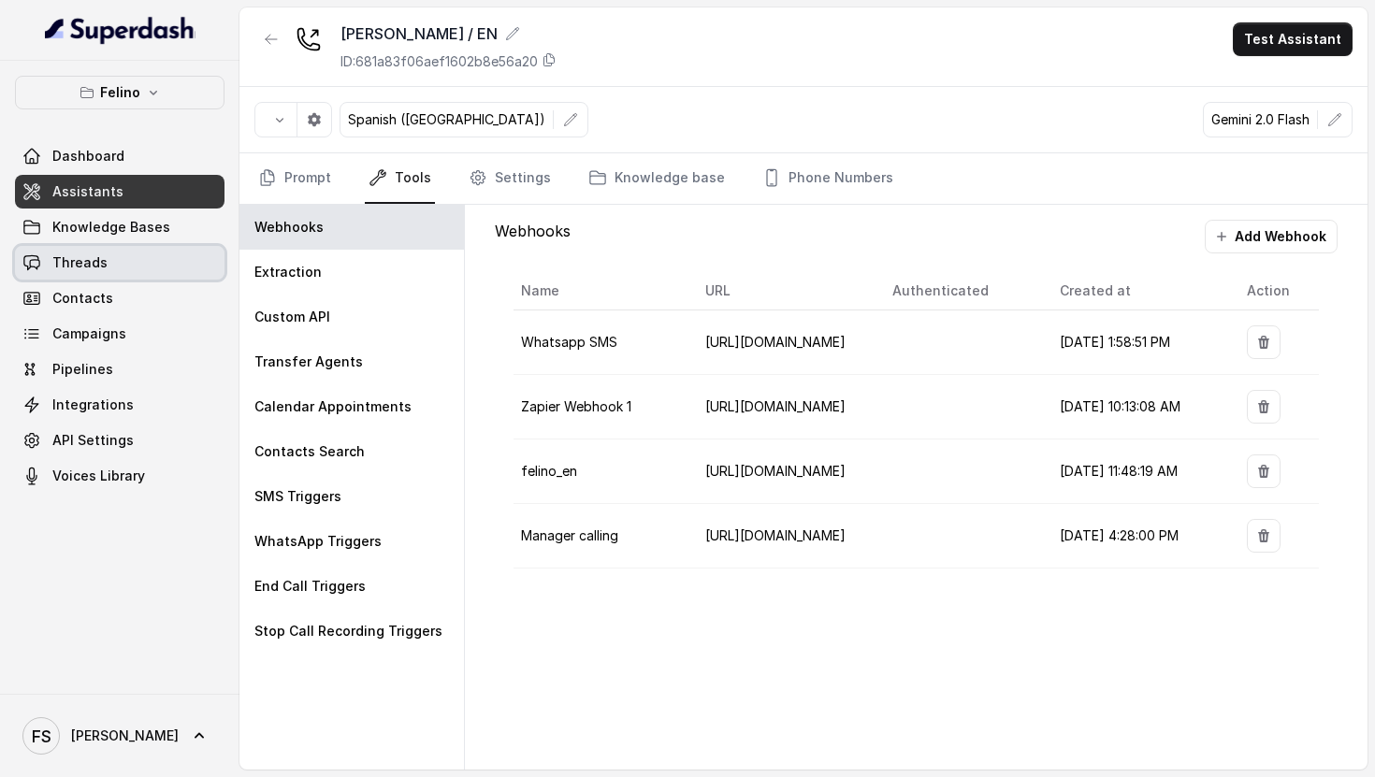
click at [171, 255] on link "Threads" at bounding box center [120, 263] width 210 height 34
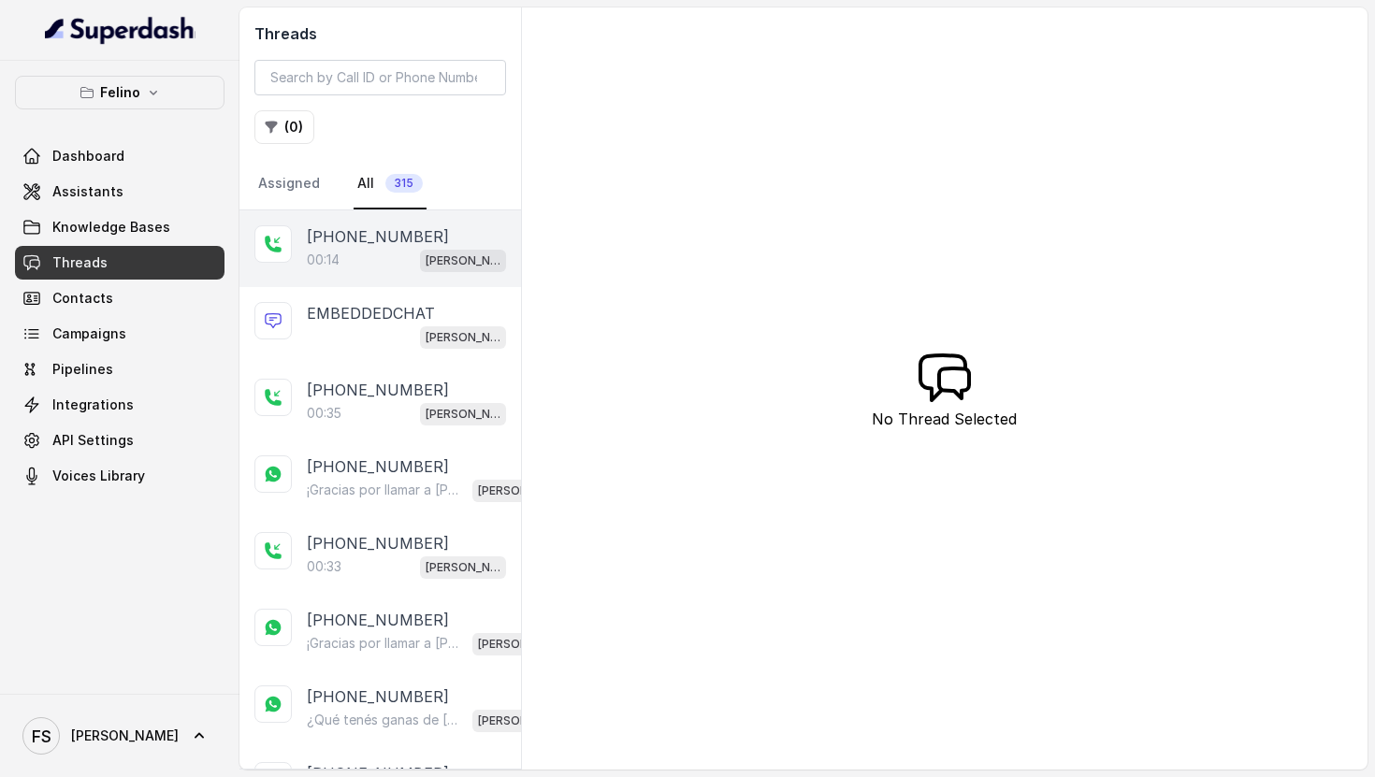
click at [428, 252] on div "00:14 [PERSON_NAME] / EN" at bounding box center [406, 260] width 199 height 24
